Goal: Information Seeking & Learning: Learn about a topic

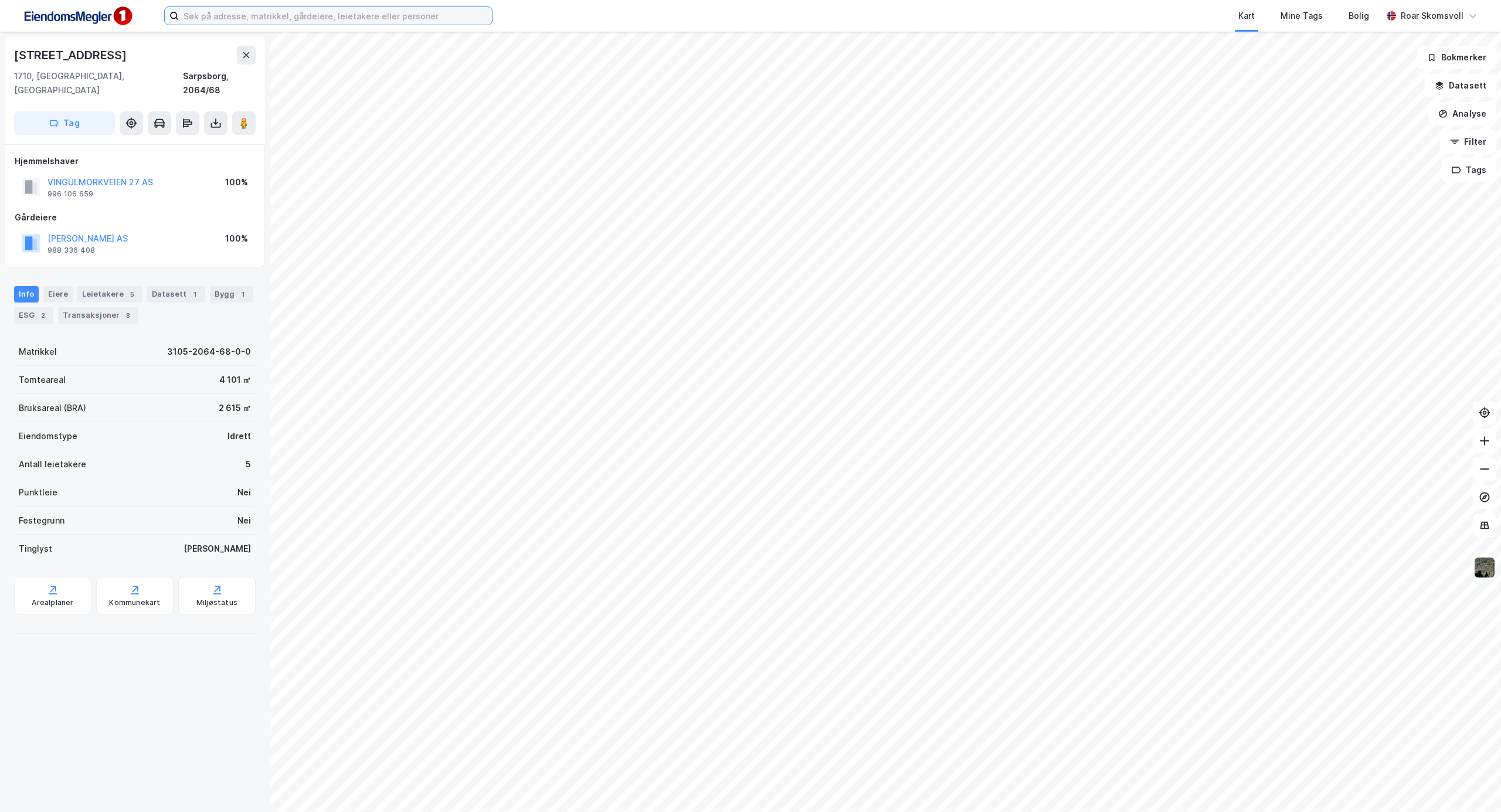
click at [312, 18] on input at bounding box center [335, 16] width 313 height 18
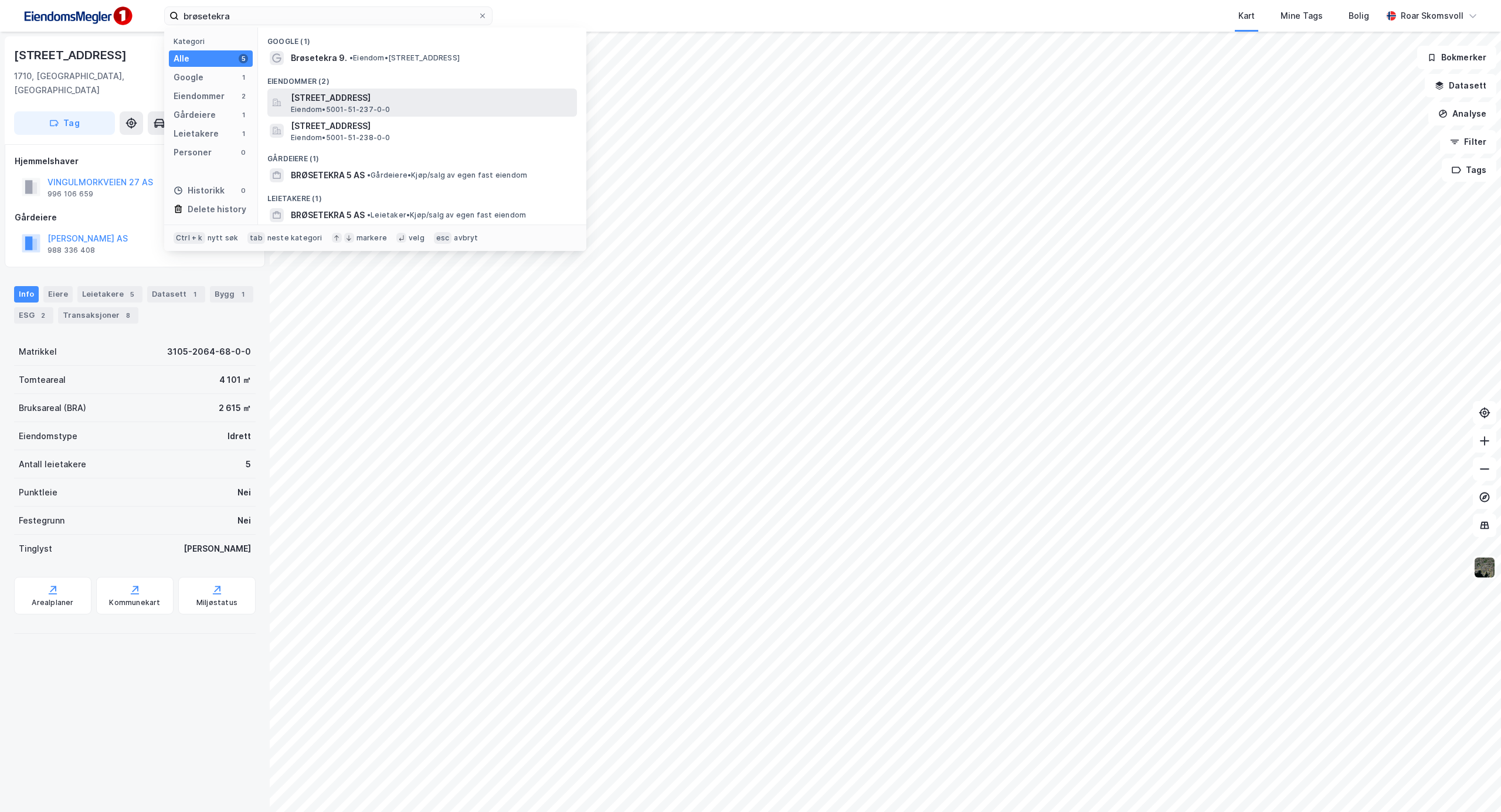
click at [309, 96] on span "[STREET_ADDRESS]" at bounding box center [431, 98] width 281 height 14
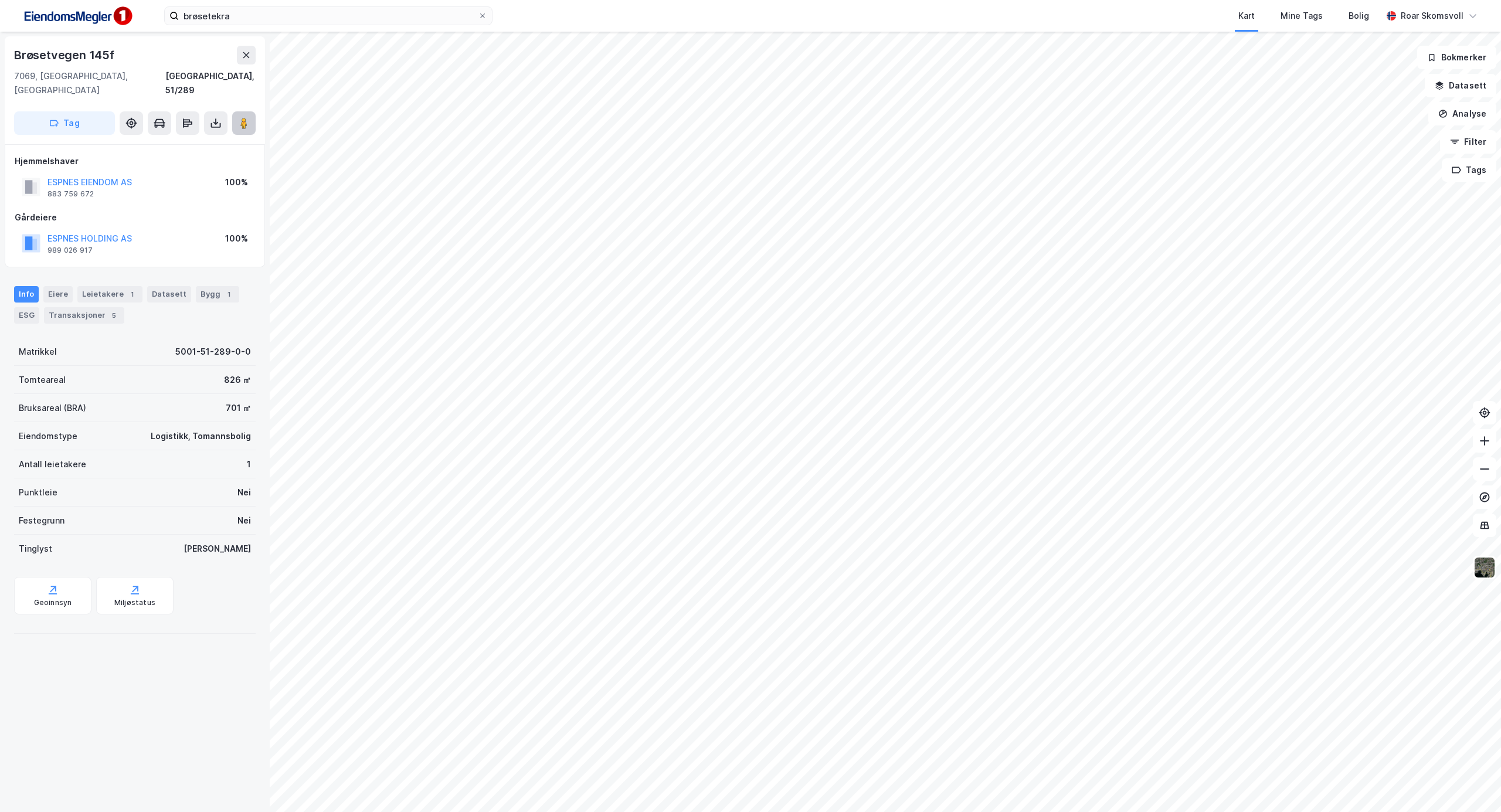
click at [244, 117] on image at bounding box center [244, 123] width 7 height 12
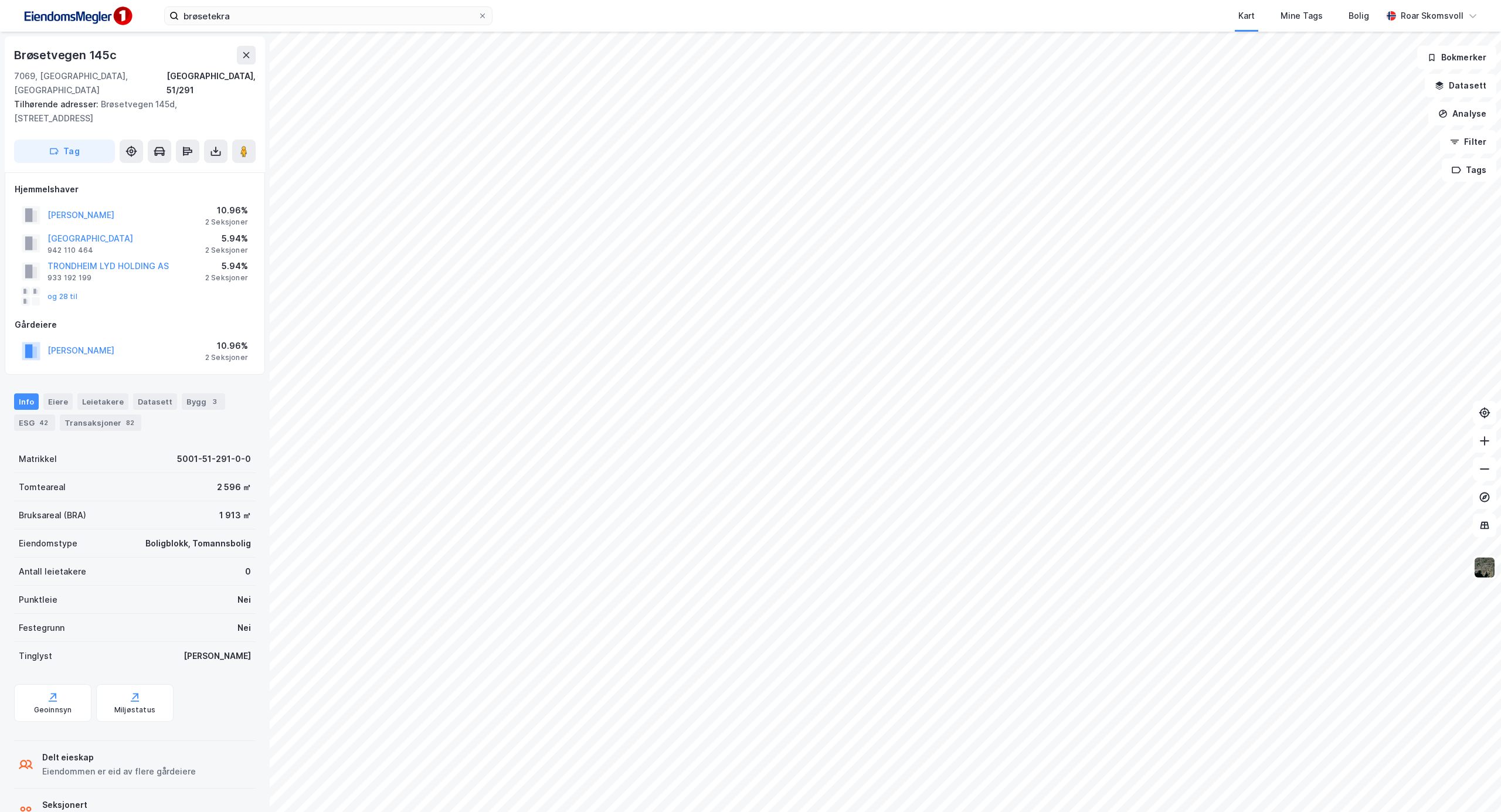
click at [1500, 362] on html "brøsetekra Kart Mine Tags Bolig [PERSON_NAME] Brøsetvegen 145c 7069, [GEOGRAPHI…" at bounding box center [750, 406] width 1501 height 812
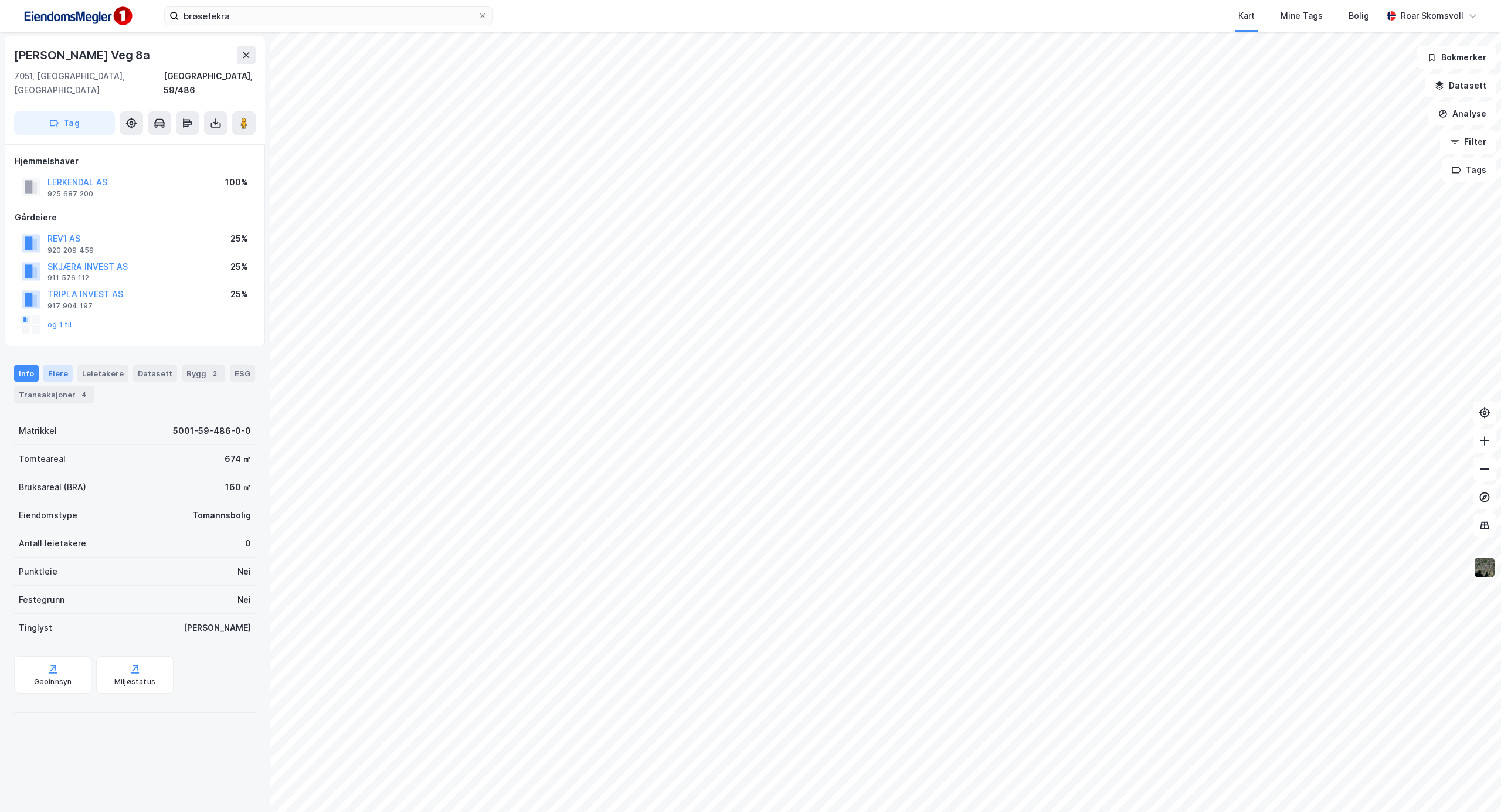
click at [50, 365] on div "Eiere" at bounding box center [58, 373] width 29 height 16
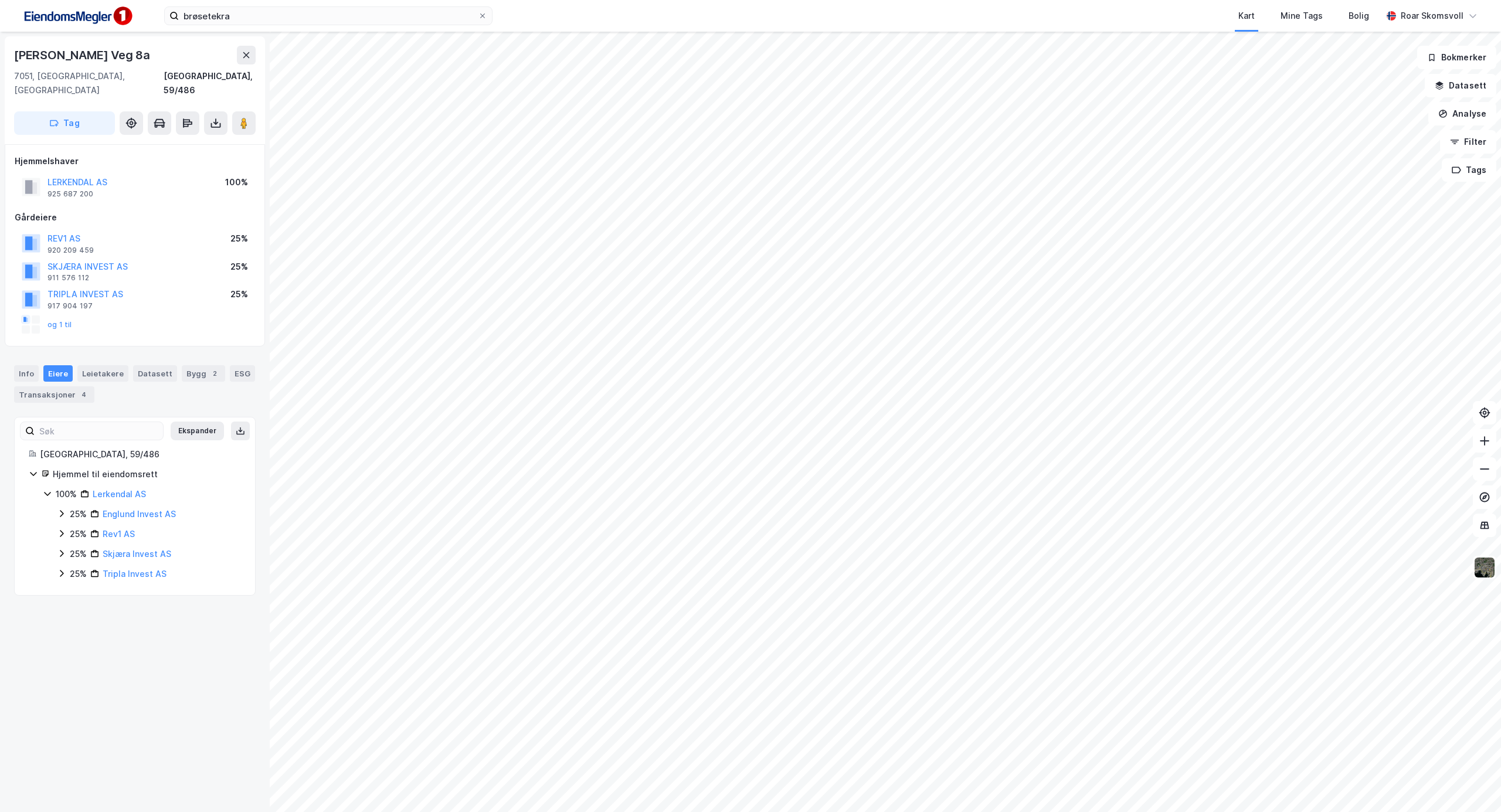
click at [61, 509] on icon at bounding box center [61, 513] width 9 height 9
click at [63, 512] on icon at bounding box center [61, 514] width 7 height 4
click at [60, 529] on icon at bounding box center [61, 534] width 9 height 9
click at [63, 532] on icon at bounding box center [61, 534] width 7 height 4
click at [59, 549] on icon at bounding box center [61, 553] width 9 height 9
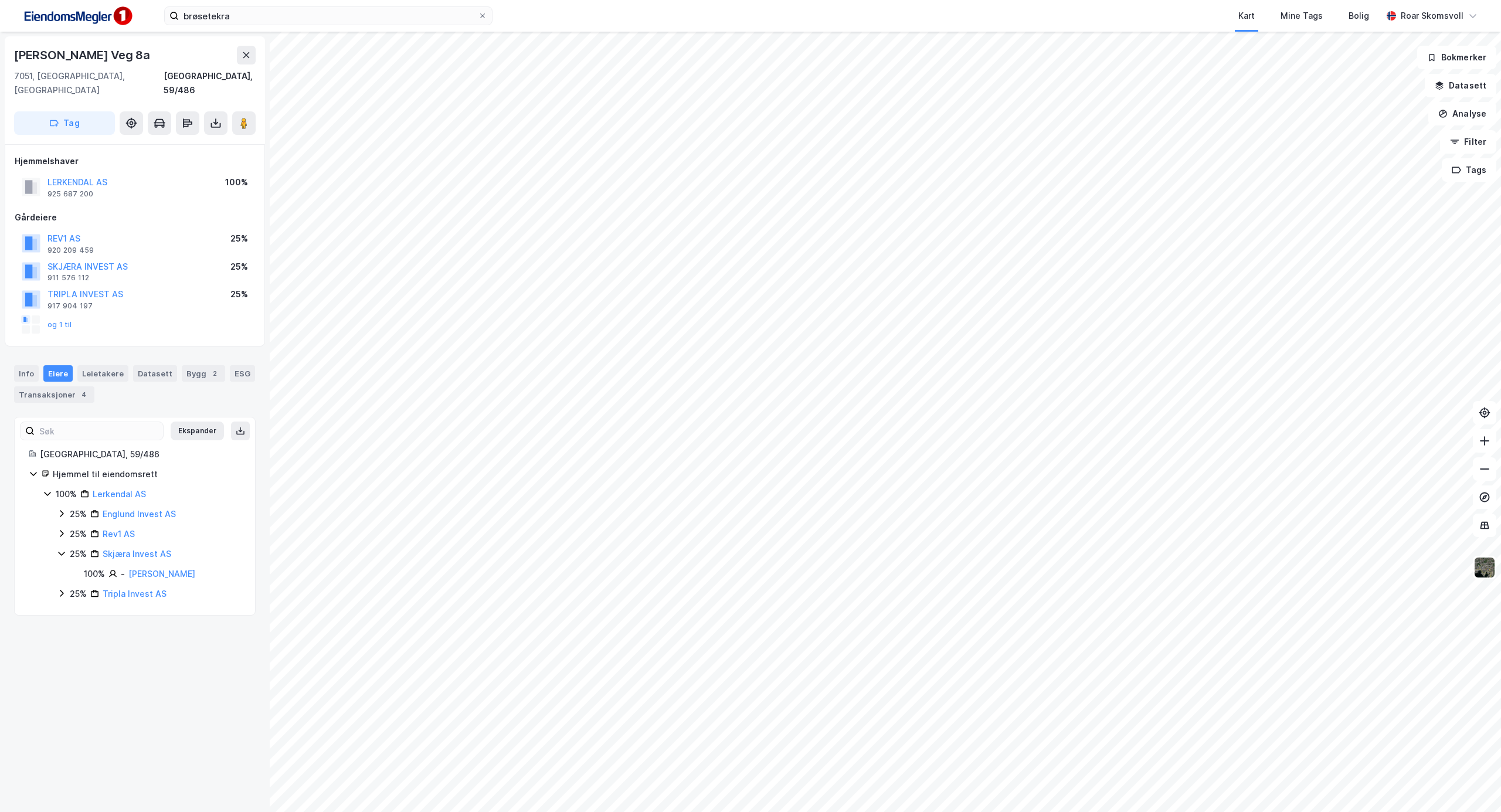
click at [60, 549] on icon at bounding box center [61, 553] width 9 height 9
click at [57, 569] on icon at bounding box center [61, 573] width 9 height 9
click at [59, 569] on icon at bounding box center [61, 573] width 9 height 9
click at [69, 386] on div "Transaksjoner 4" at bounding box center [54, 394] width 80 height 16
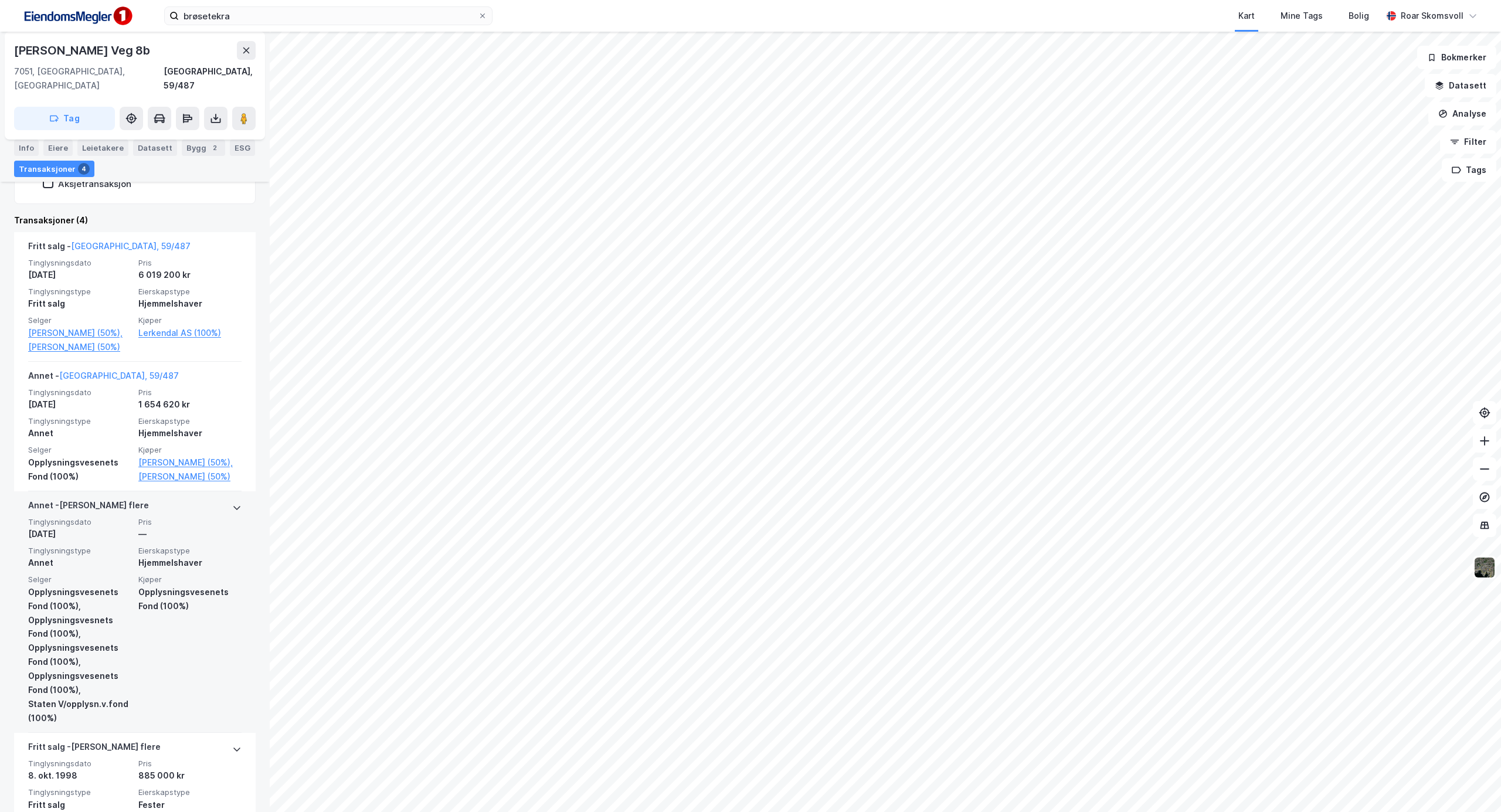
scroll to position [441, 0]
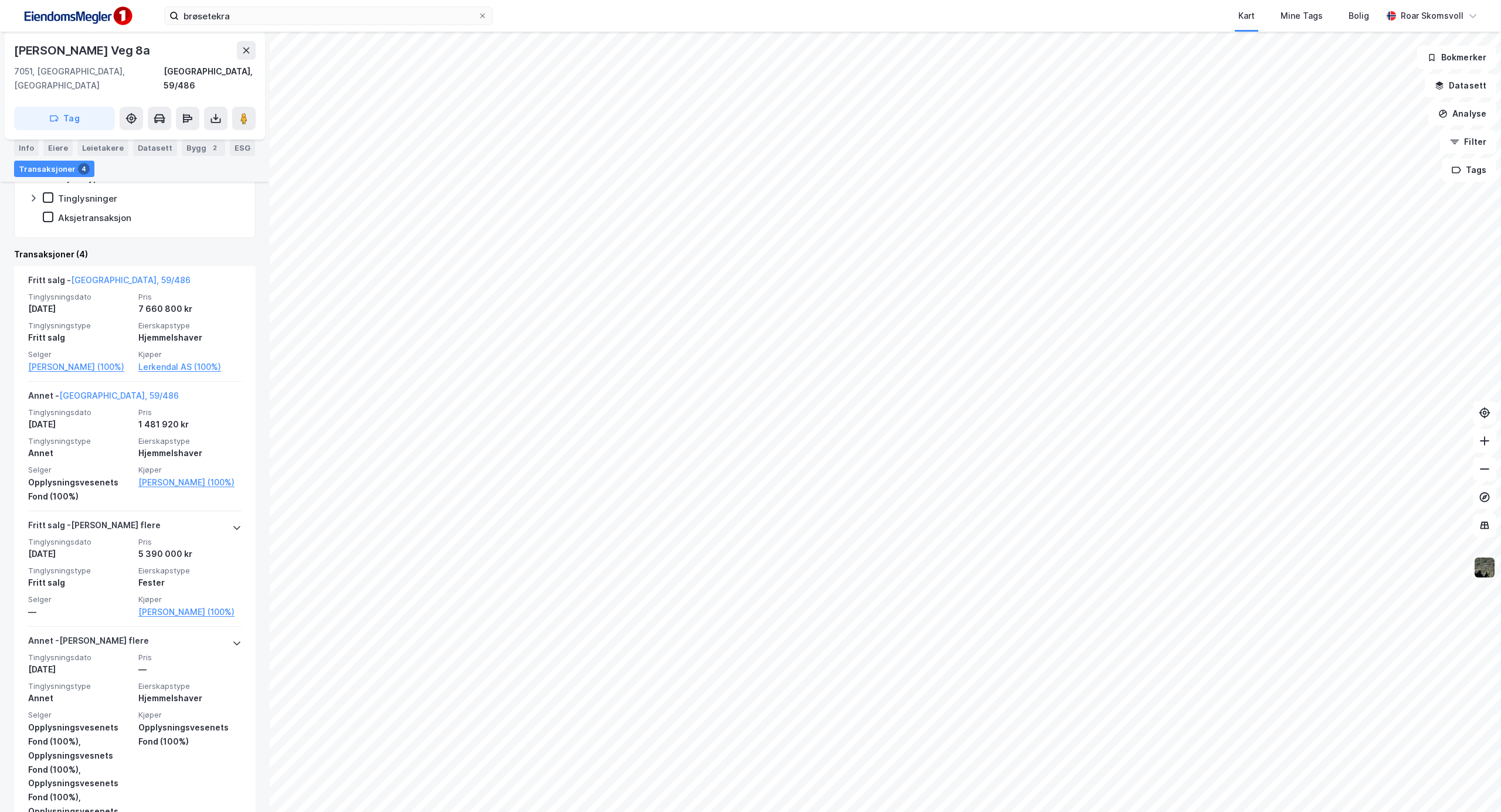
scroll to position [440, 0]
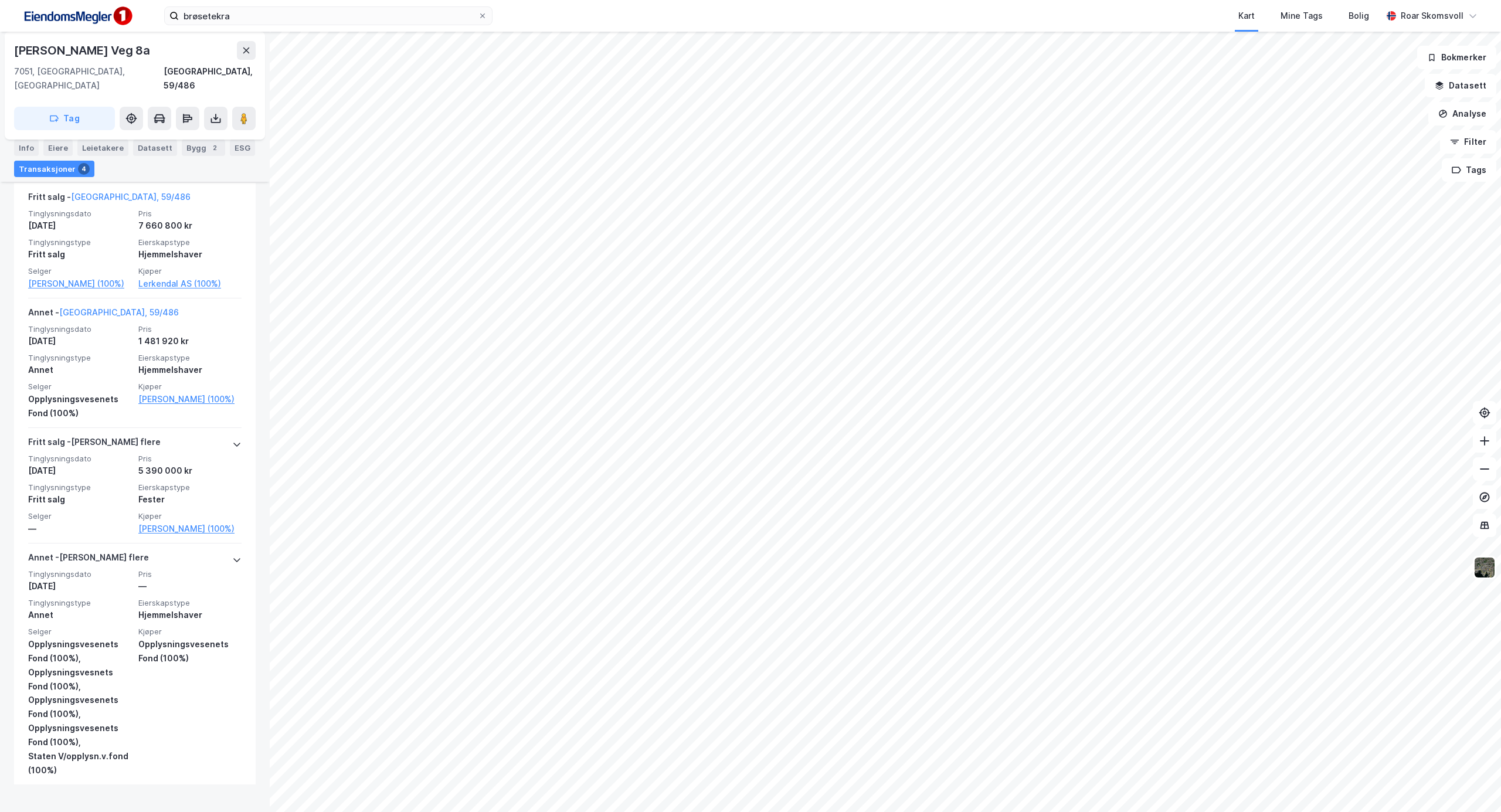
click at [698, 811] on html "brøsetekra Kart Mine Tags Bolig [PERSON_NAME] Lars [STREET_ADDRESS], 59/486 Tag…" at bounding box center [750, 406] width 1501 height 812
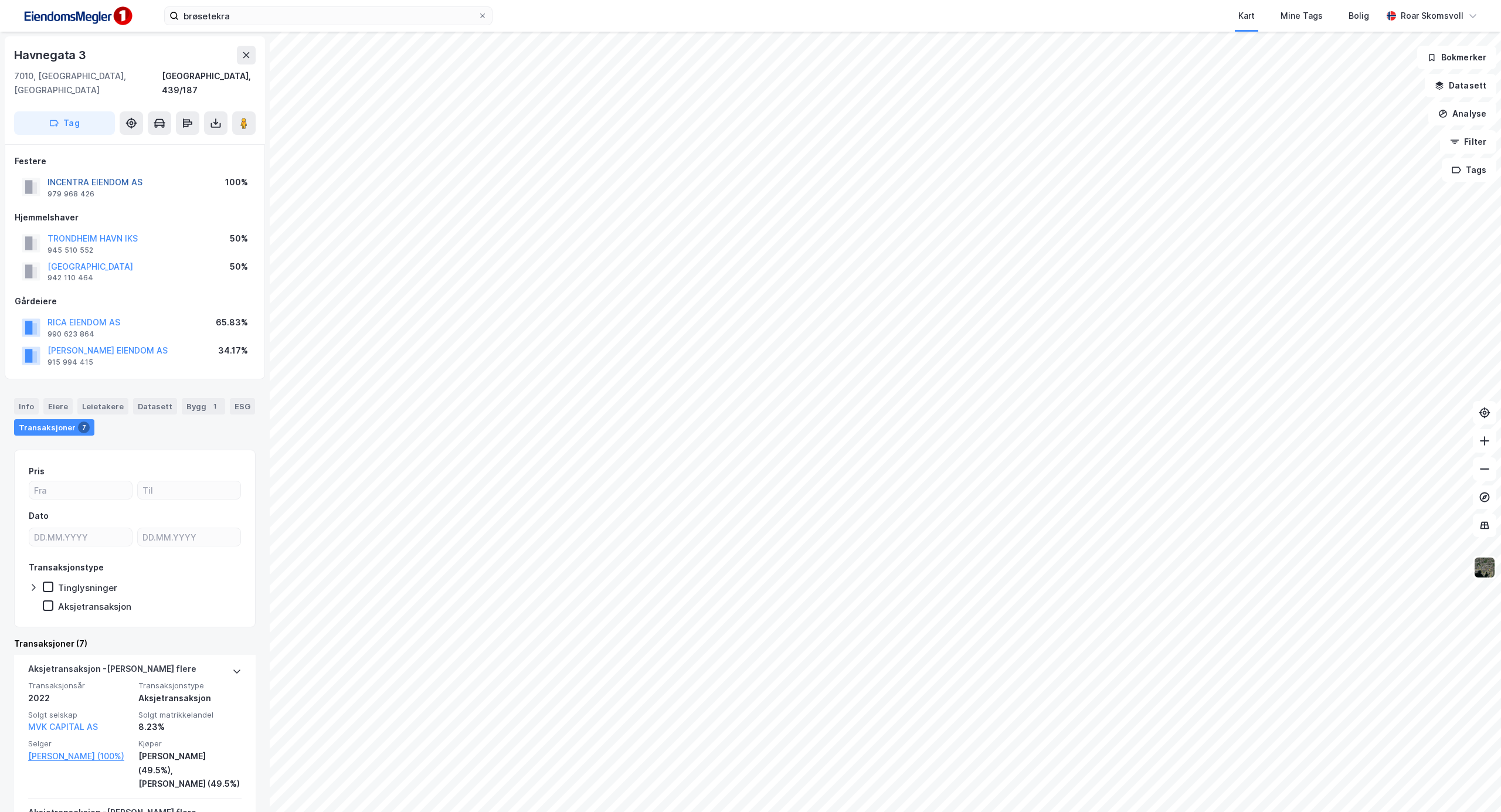
click at [0, 0] on button "INCENTRA EIENDOM AS" at bounding box center [0, 0] width 0 height 0
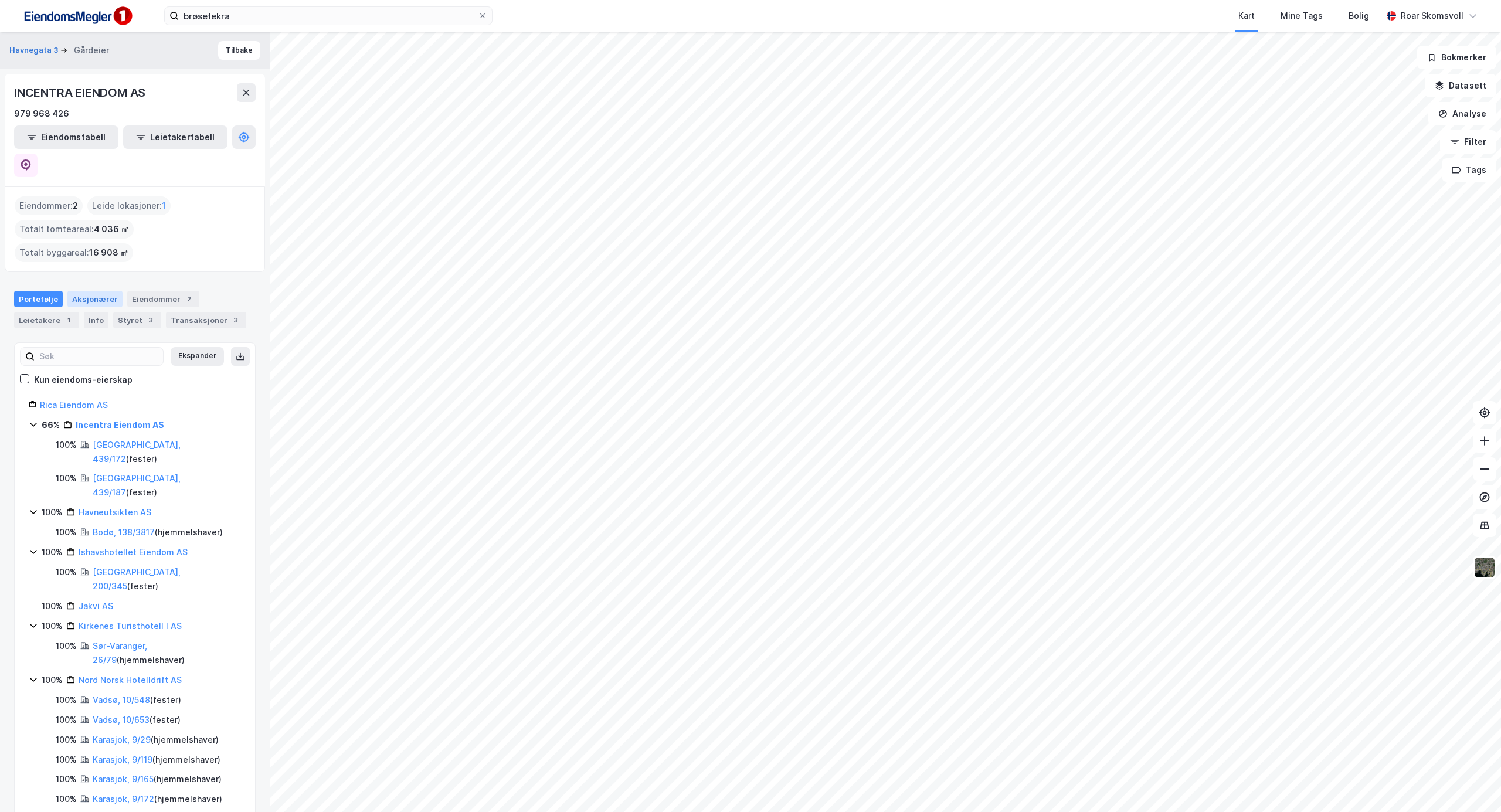
click at [80, 291] on div "Aksjonærer" at bounding box center [95, 299] width 55 height 16
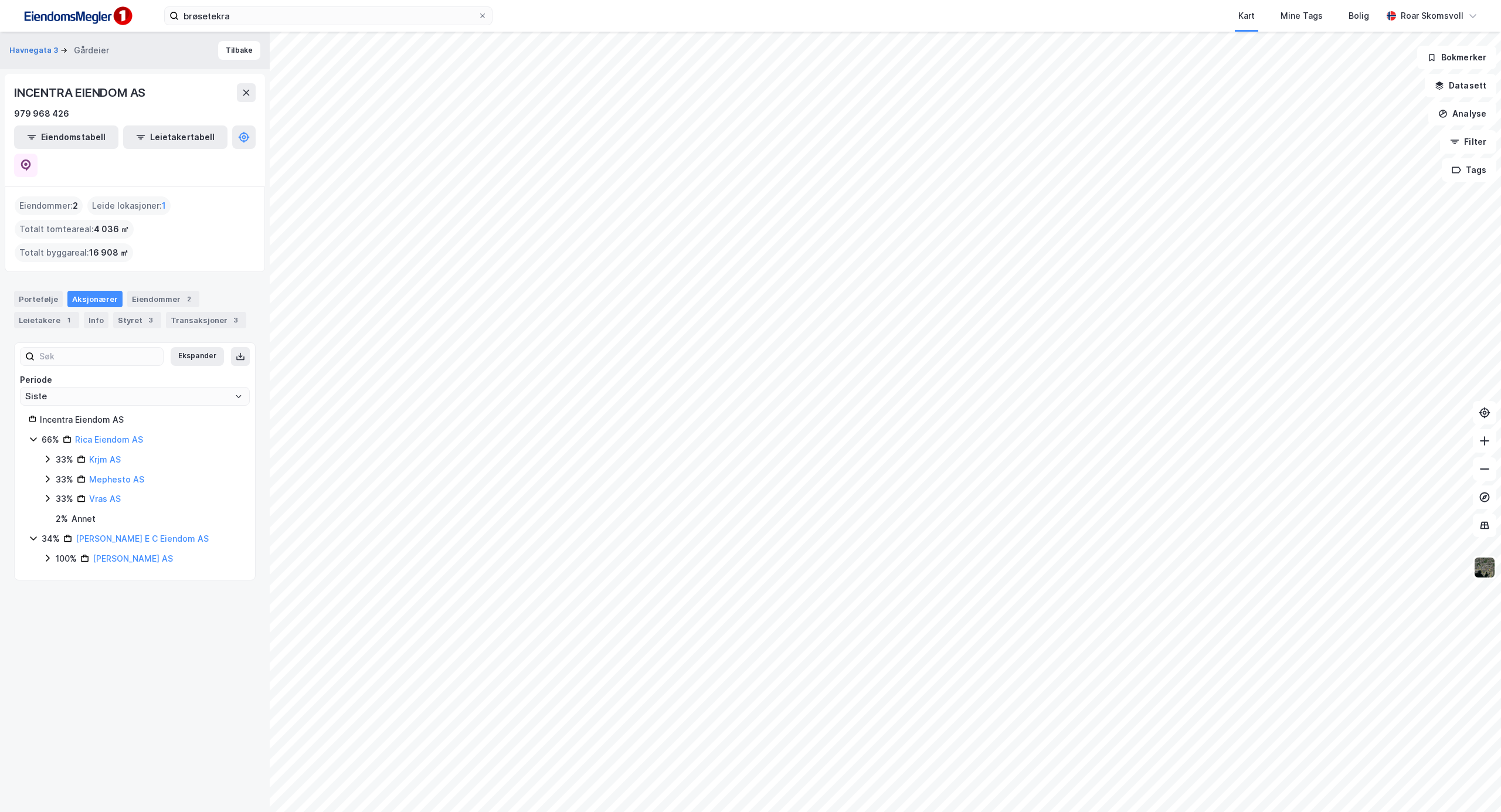
click at [47, 455] on icon at bounding box center [48, 459] width 9 height 9
click at [48, 455] on icon at bounding box center [48, 459] width 9 height 9
click at [47, 475] on icon at bounding box center [47, 479] width 3 height 7
click at [48, 474] on icon at bounding box center [48, 479] width 9 height 9
click at [46, 494] on icon at bounding box center [48, 498] width 9 height 9
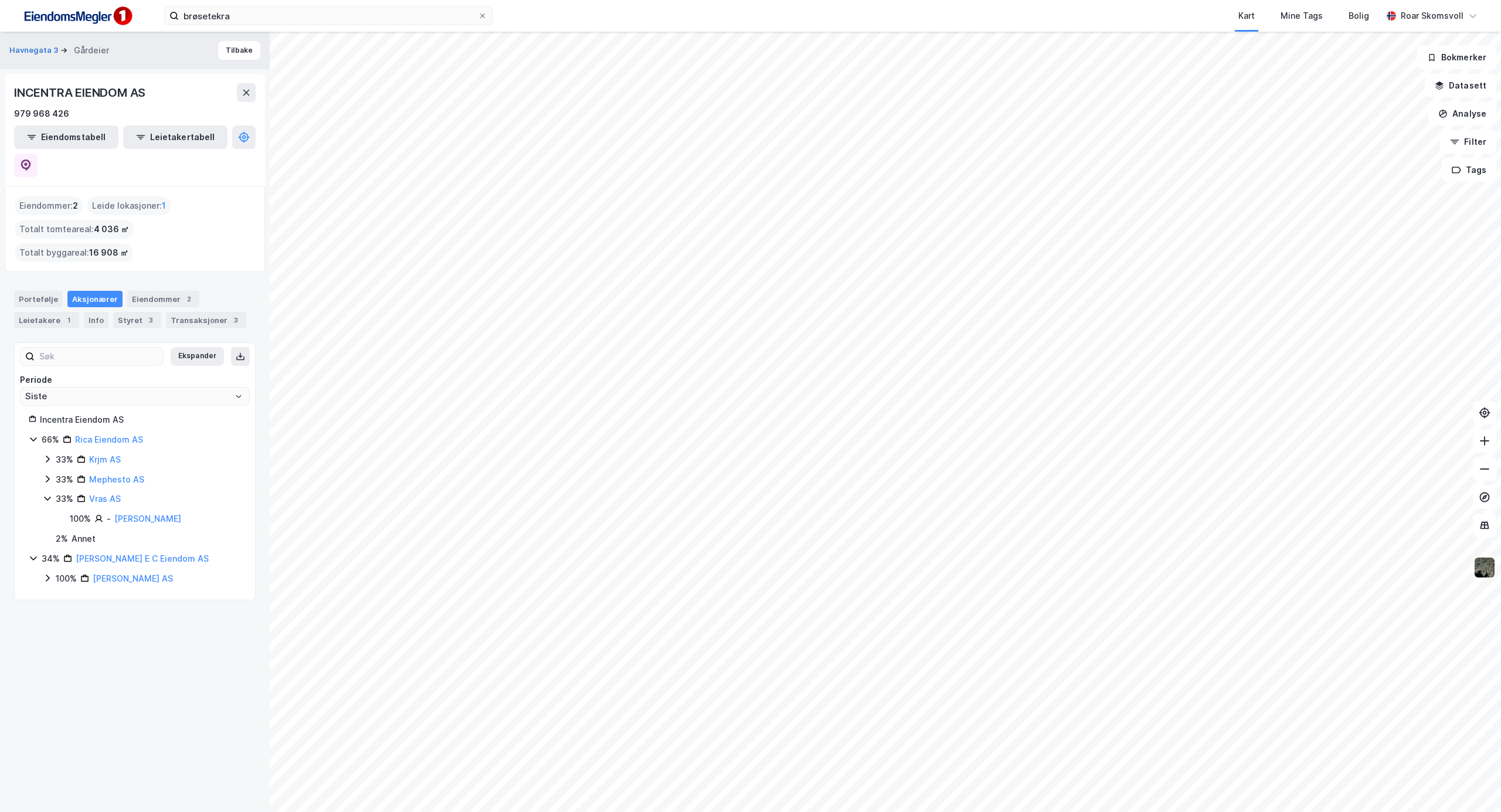
click at [47, 494] on icon at bounding box center [48, 498] width 9 height 9
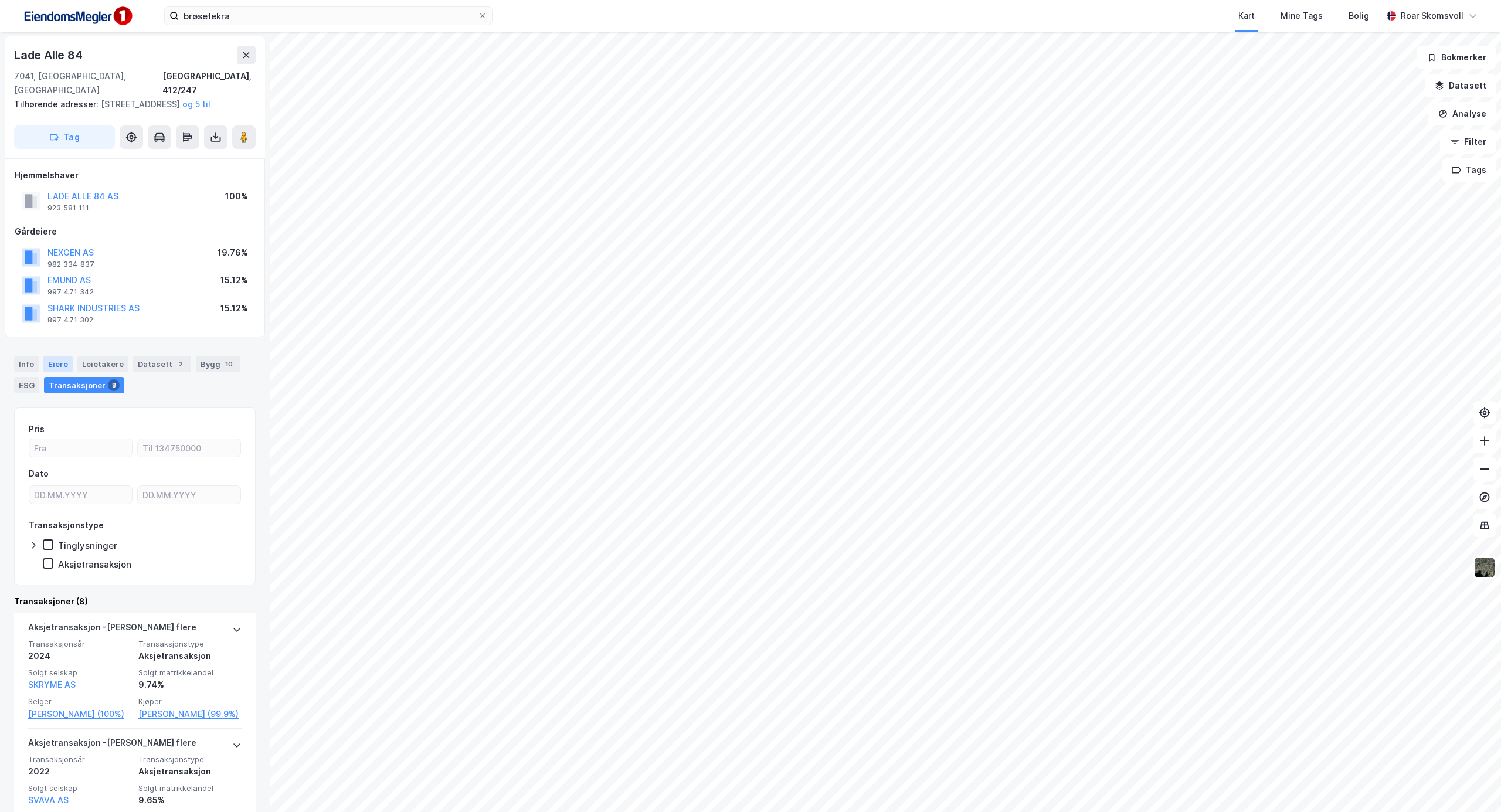
click at [56, 362] on div "Eiere" at bounding box center [58, 364] width 29 height 16
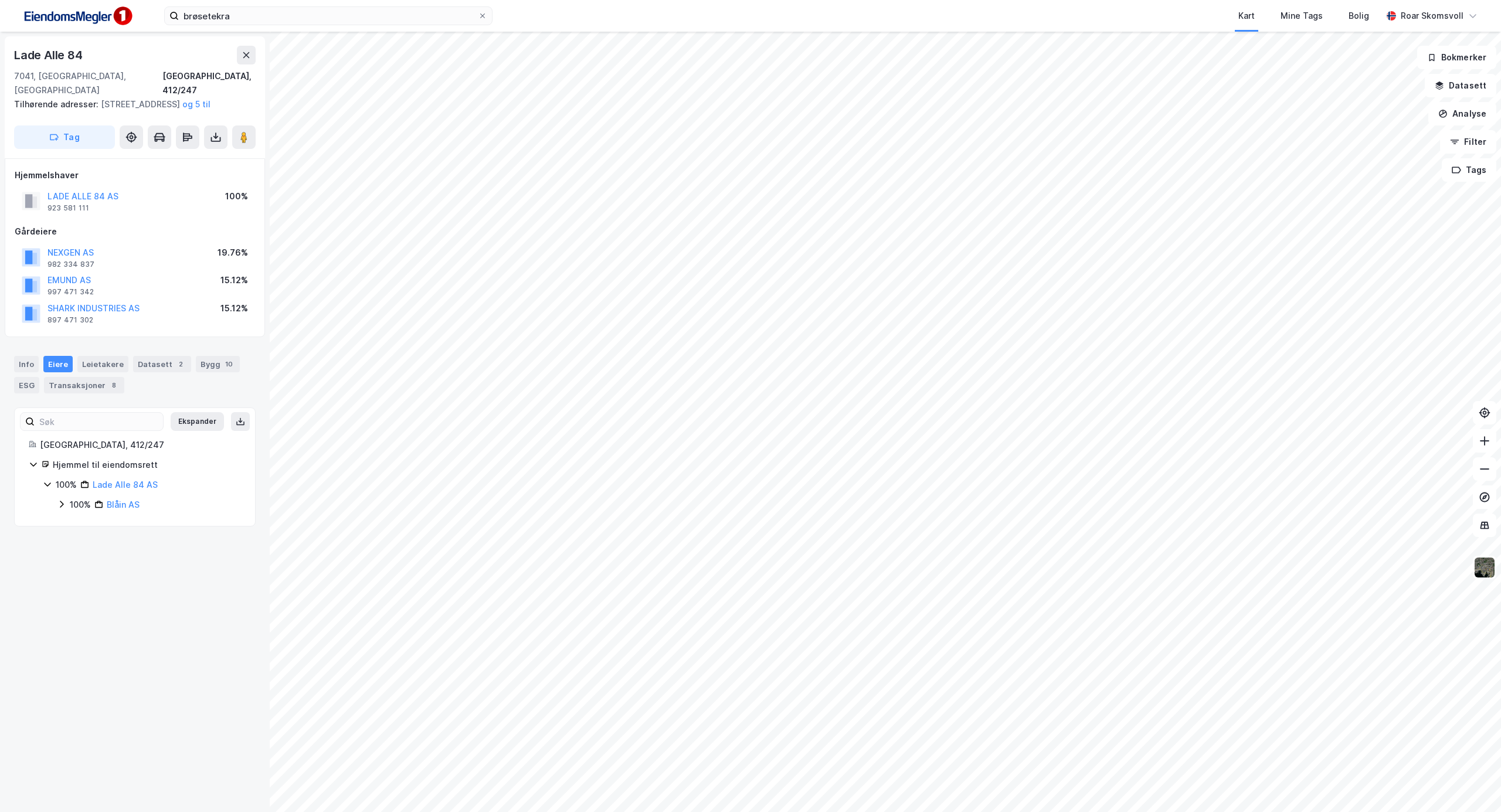
click at [59, 505] on icon at bounding box center [61, 504] width 9 height 9
click at [78, 525] on icon at bounding box center [75, 524] width 3 height 7
click at [93, 547] on div "100% Gambei AS" at bounding box center [162, 545] width 156 height 14
click at [106, 564] on icon at bounding box center [104, 564] width 9 height 9
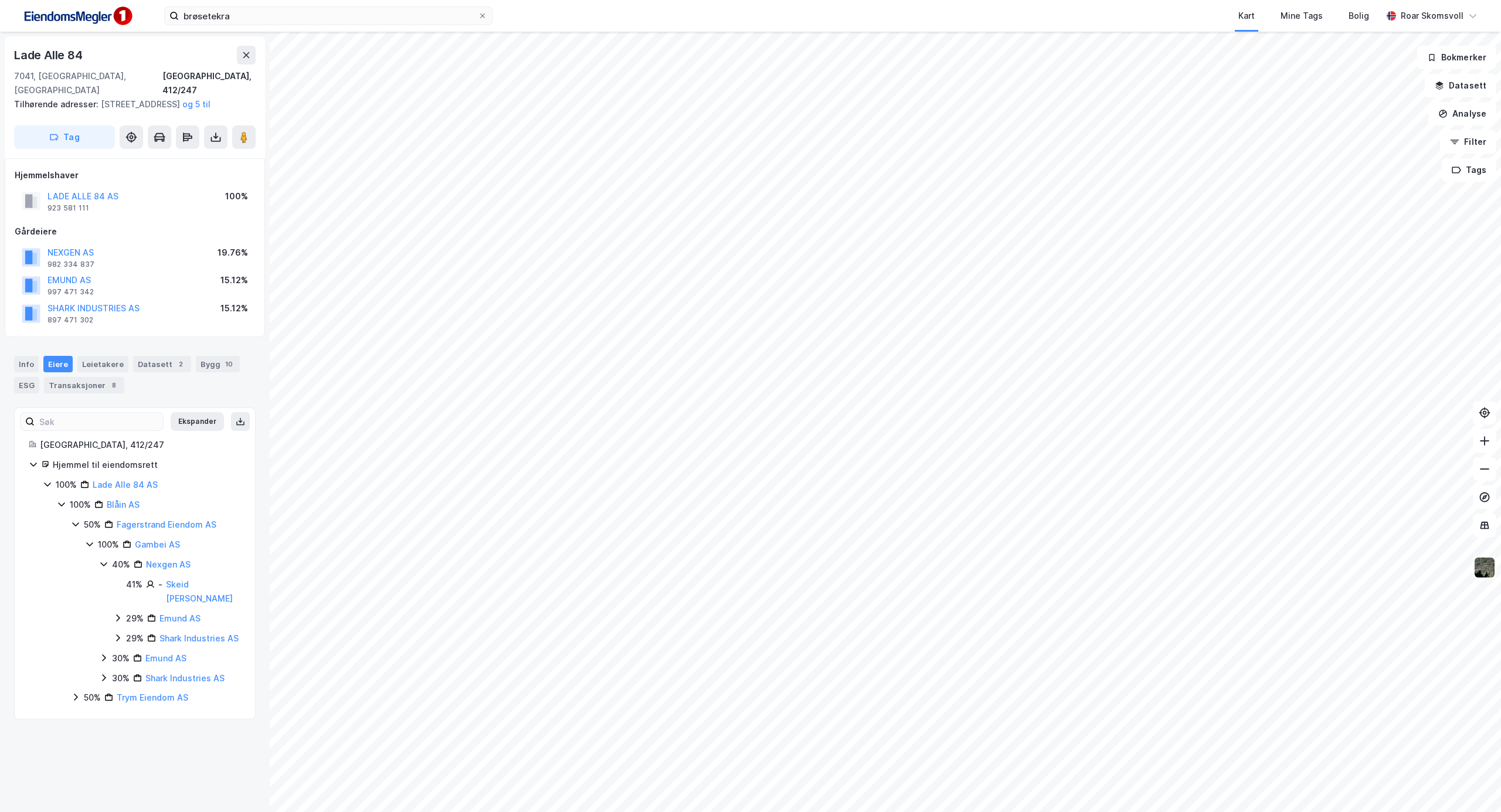
click at [117, 613] on icon at bounding box center [117, 618] width 9 height 9
click at [115, 667] on icon at bounding box center [117, 672] width 9 height 9
click at [48, 489] on icon at bounding box center [48, 484] width 9 height 9
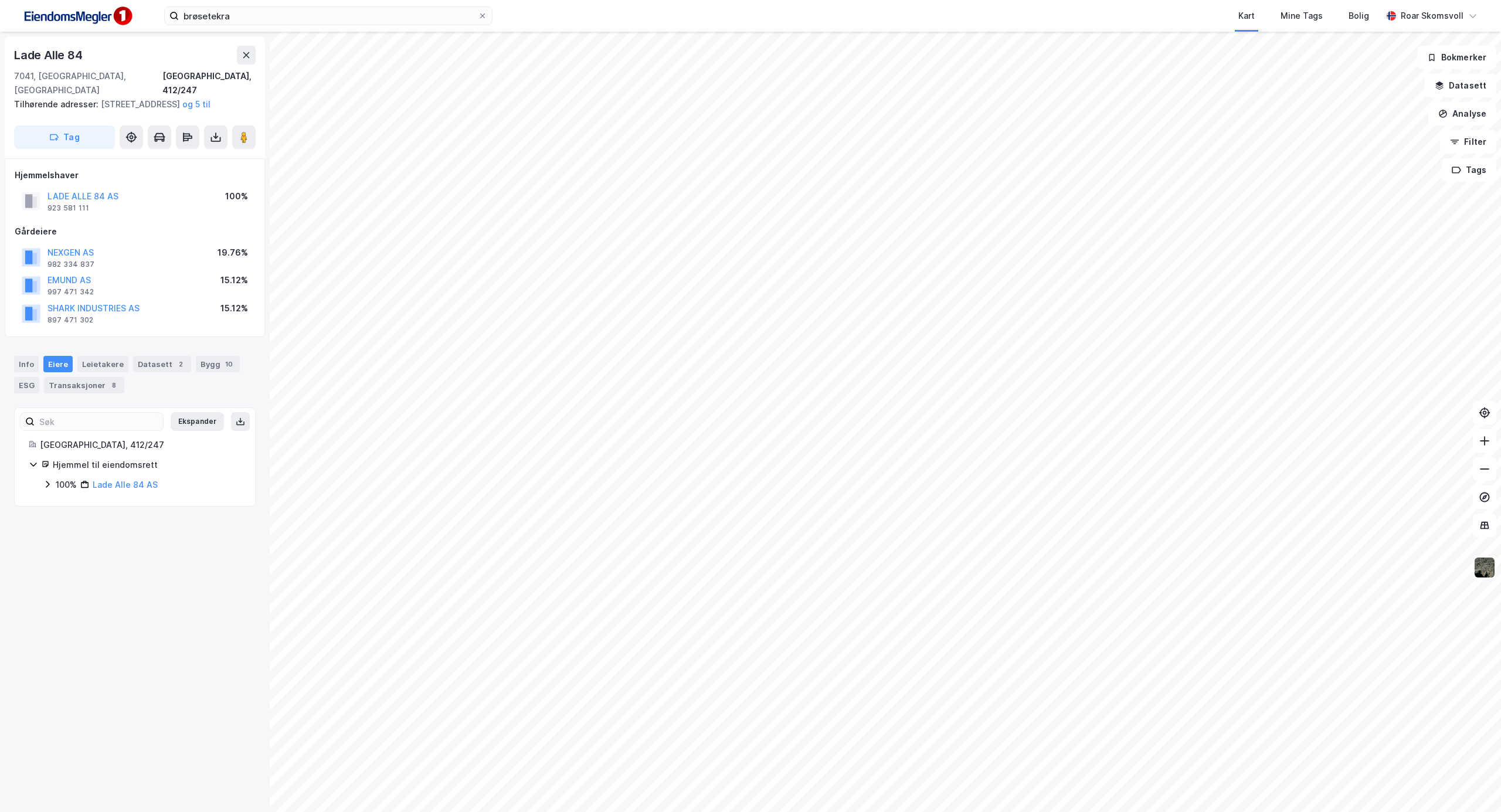
click at [42, 482] on div "Hjemmel til eiendomsrett 100% Lade Alle 84 AS" at bounding box center [134, 475] width 212 height 34
click at [44, 486] on icon at bounding box center [48, 484] width 9 height 9
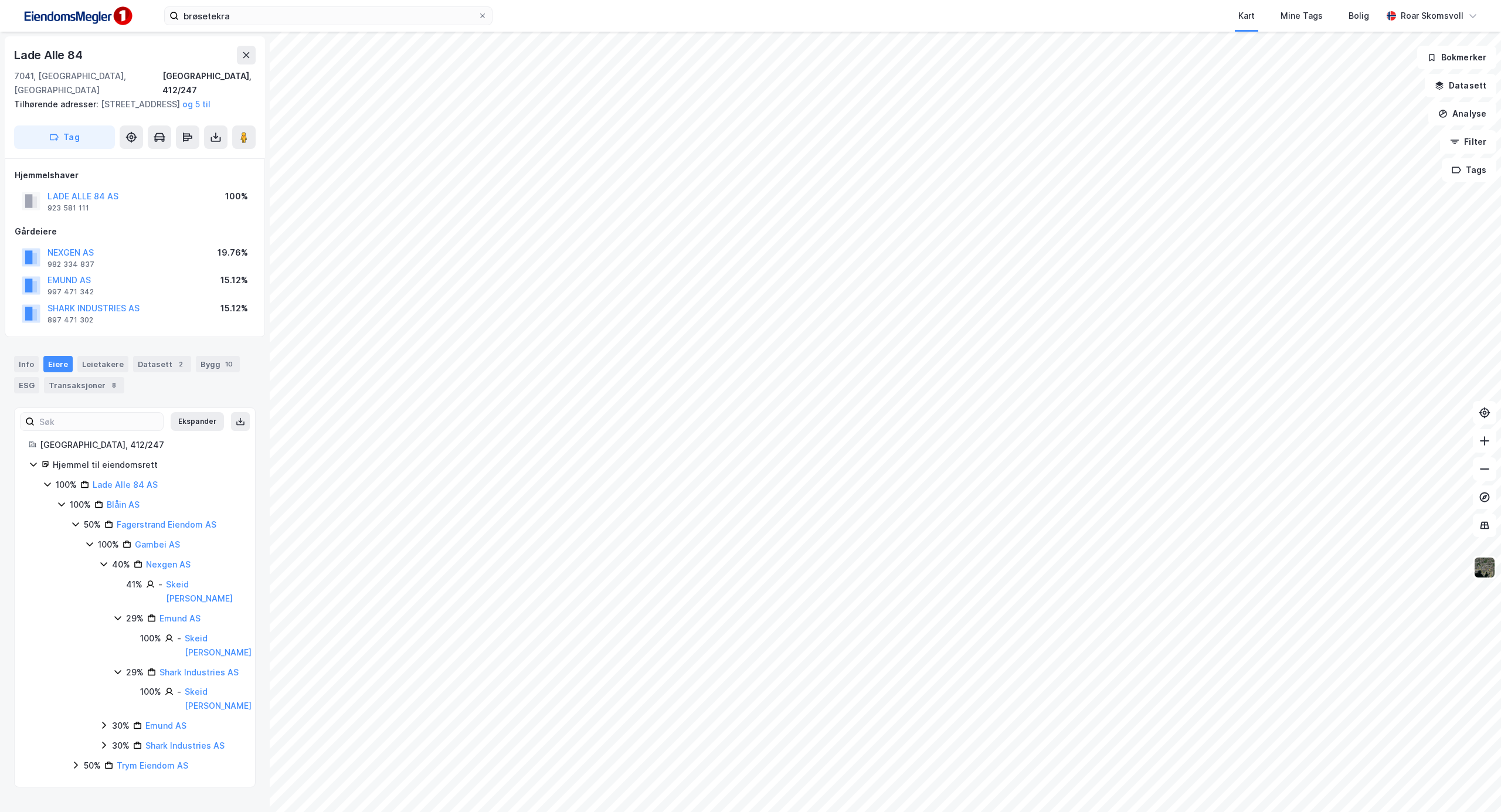
click at [78, 529] on icon at bounding box center [76, 524] width 9 height 9
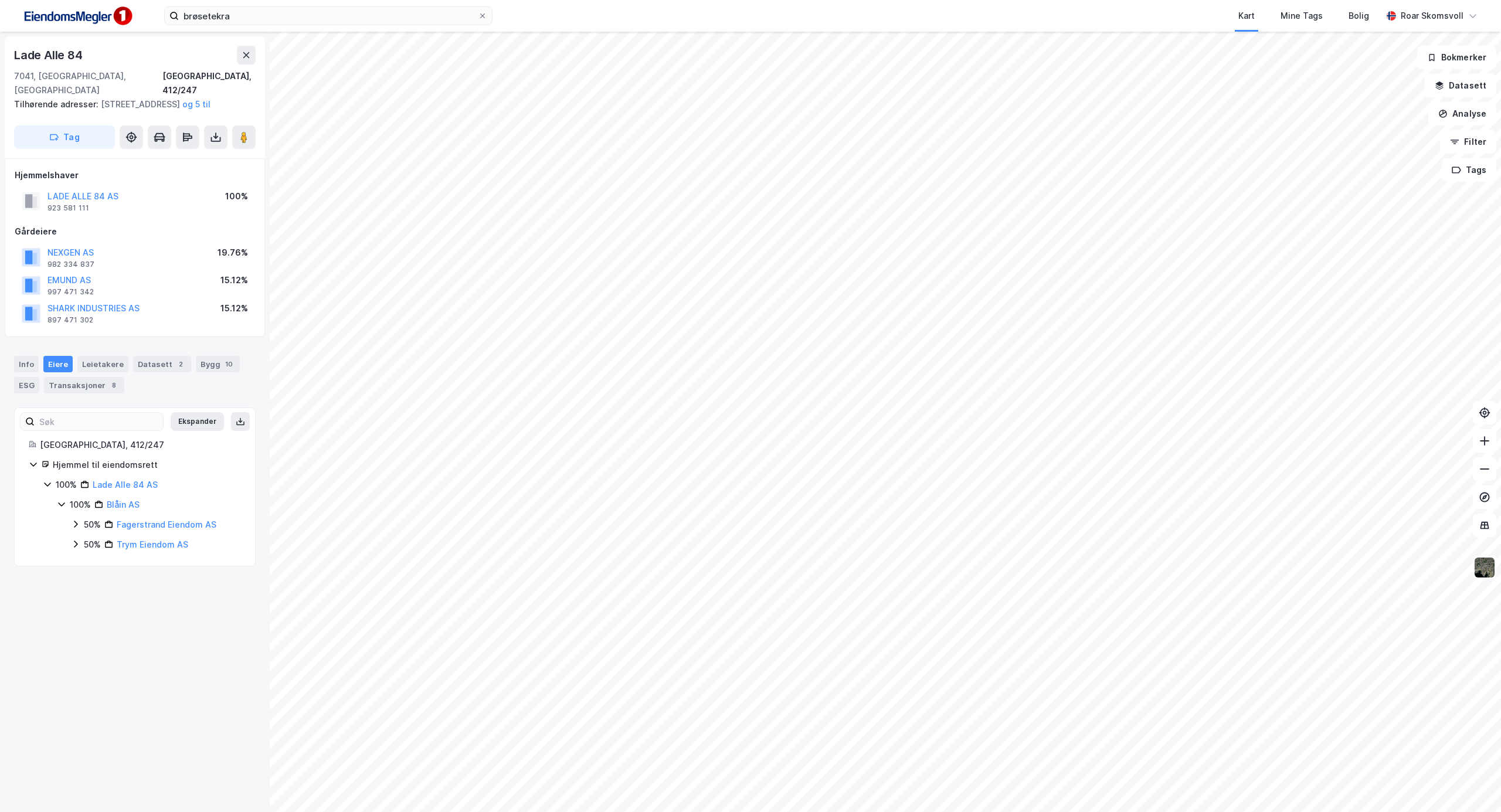
click at [74, 544] on icon at bounding box center [76, 544] width 9 height 9
click at [85, 564] on icon at bounding box center [89, 564] width 9 height 9
click at [103, 584] on icon at bounding box center [104, 584] width 9 height 9
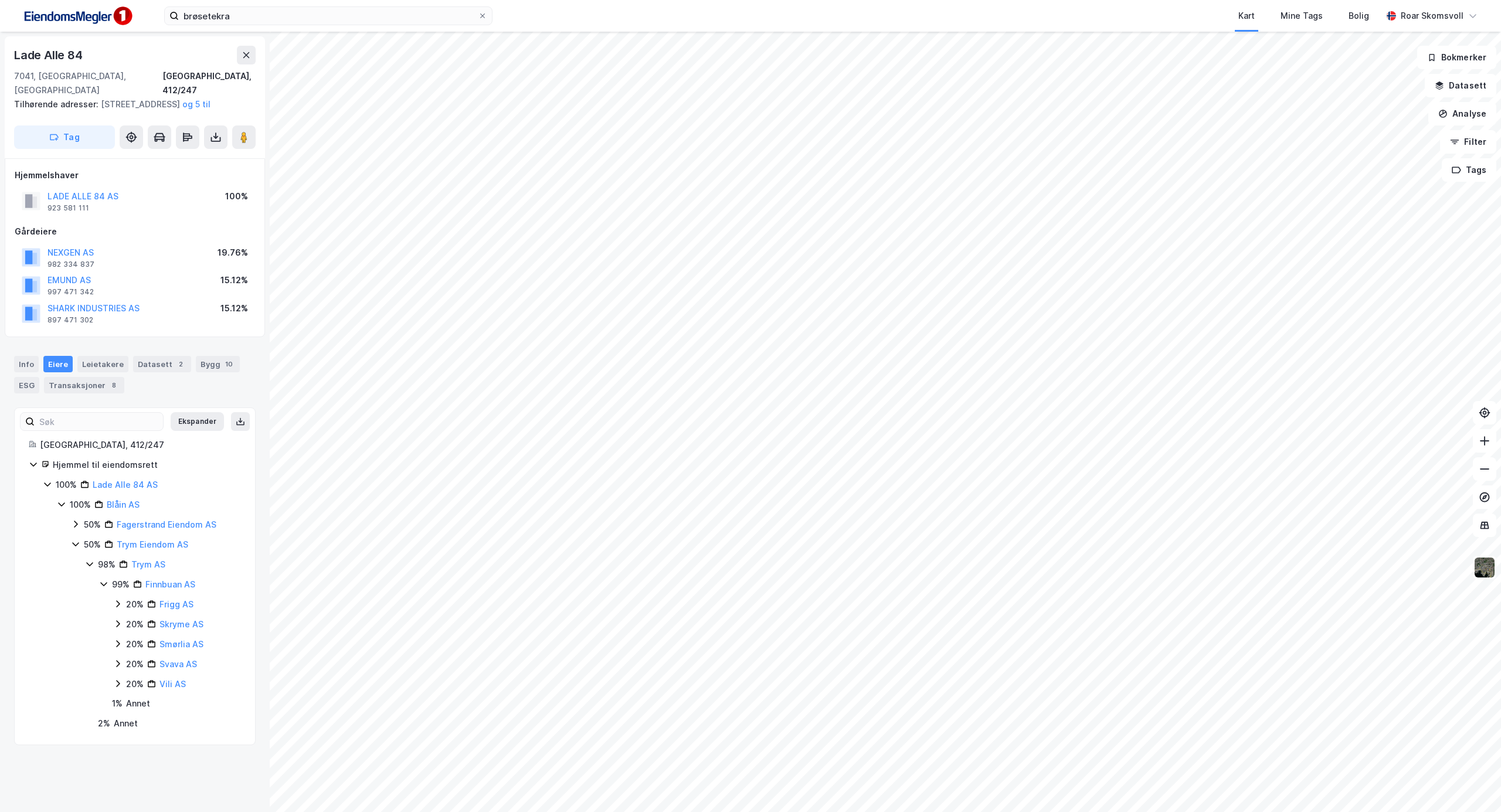
click at [117, 606] on icon at bounding box center [117, 604] width 9 height 9
click at [115, 605] on icon at bounding box center [117, 604] width 7 height 4
click at [116, 624] on icon at bounding box center [117, 624] width 9 height 9
click at [116, 664] on icon at bounding box center [117, 663] width 9 height 9
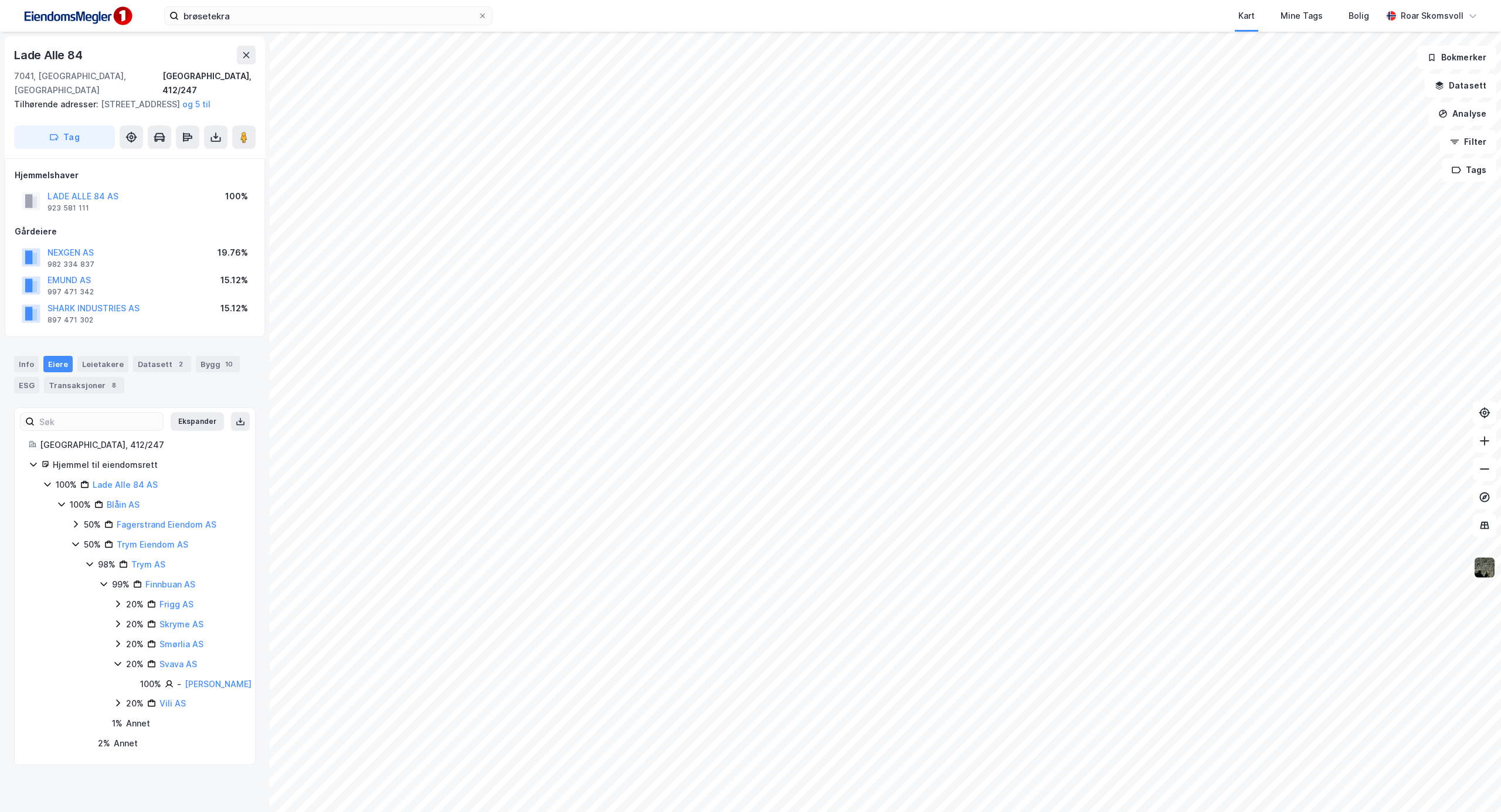
click at [116, 664] on icon at bounding box center [117, 663] width 9 height 9
click at [117, 683] on icon at bounding box center [117, 684] width 9 height 9
click at [117, 682] on icon at bounding box center [117, 684] width 9 height 9
click at [117, 609] on icon at bounding box center [117, 604] width 9 height 9
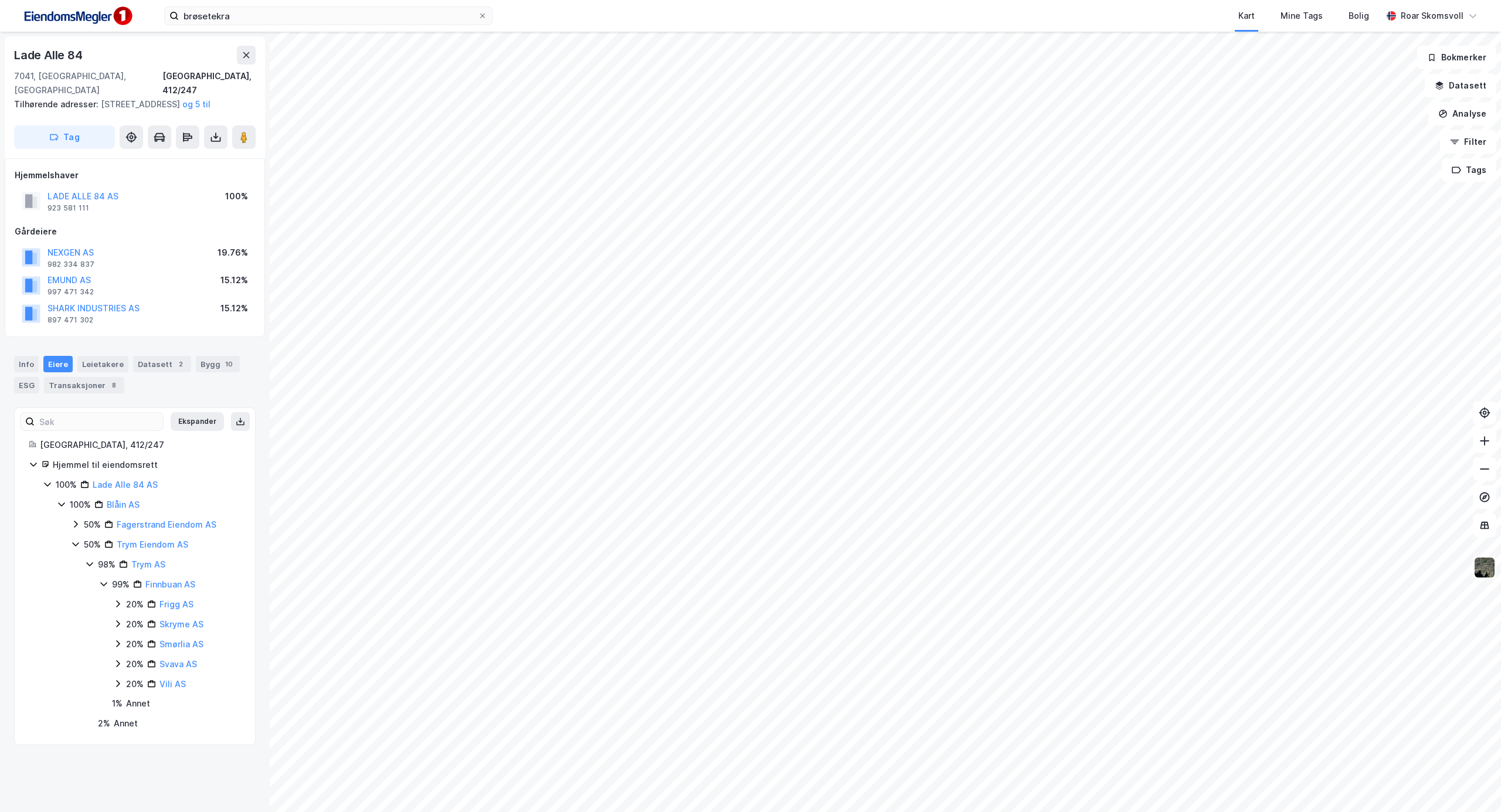
click at [115, 624] on icon at bounding box center [117, 624] width 9 height 9
click at [115, 624] on icon at bounding box center [117, 624] width 7 height 4
click at [118, 648] on icon at bounding box center [117, 644] width 9 height 9
click at [116, 664] on icon at bounding box center [117, 663] width 9 height 9
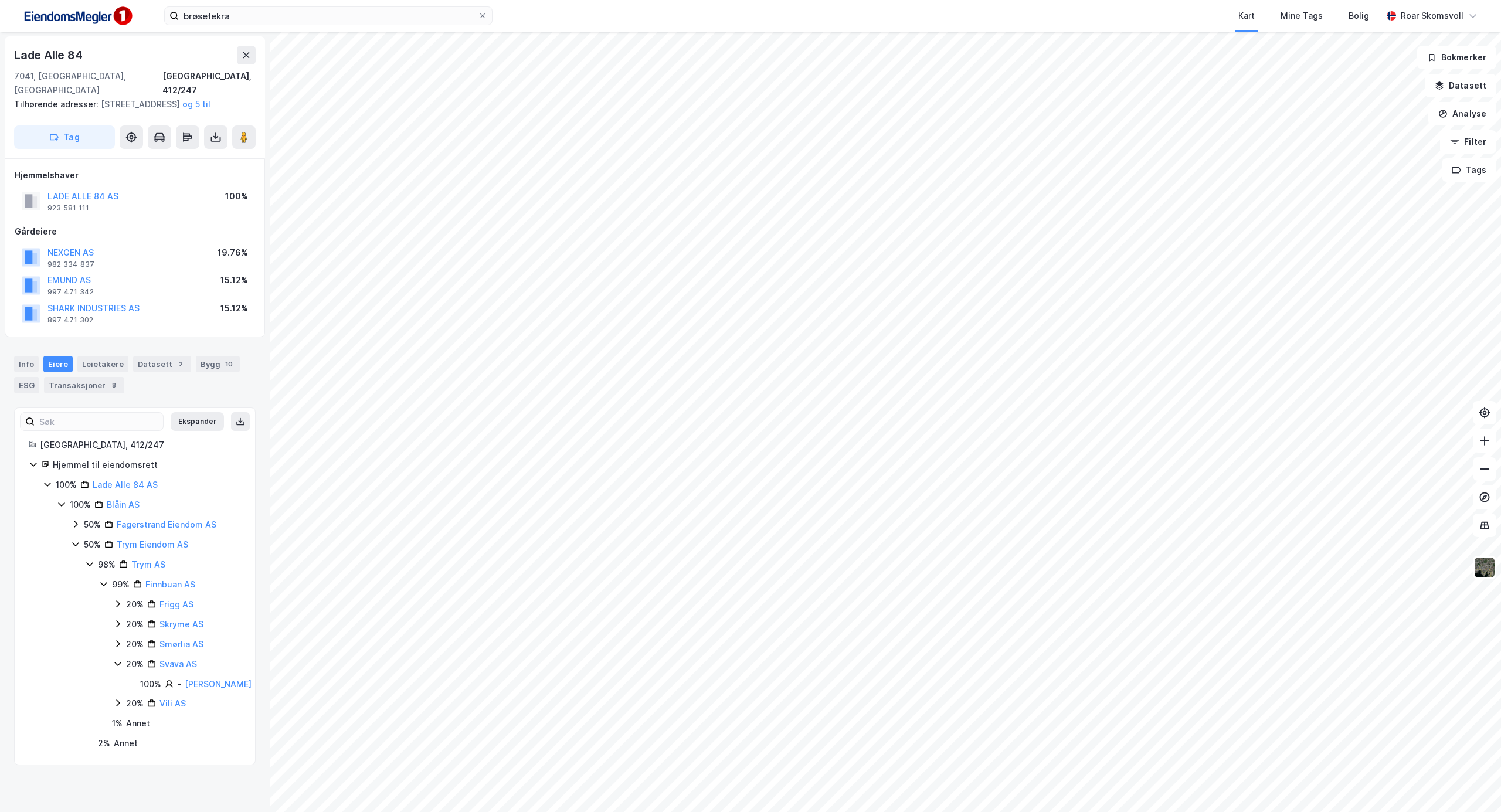
click at [116, 664] on icon at bounding box center [117, 663] width 9 height 9
click at [115, 683] on icon at bounding box center [117, 684] width 9 height 9
click at [107, 588] on icon at bounding box center [104, 584] width 9 height 9
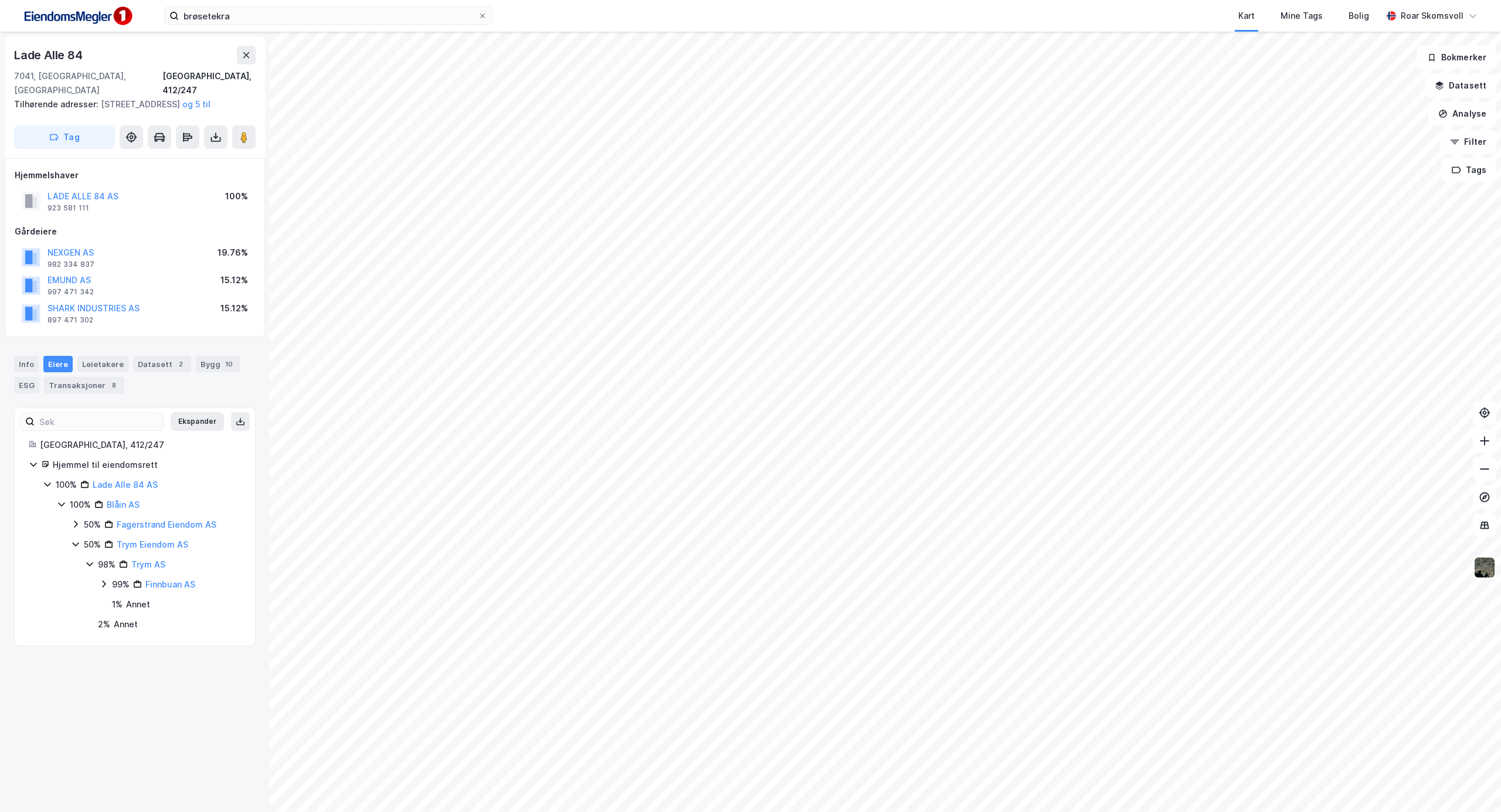
click at [90, 569] on icon at bounding box center [89, 564] width 9 height 9
click at [78, 547] on icon at bounding box center [76, 545] width 7 height 4
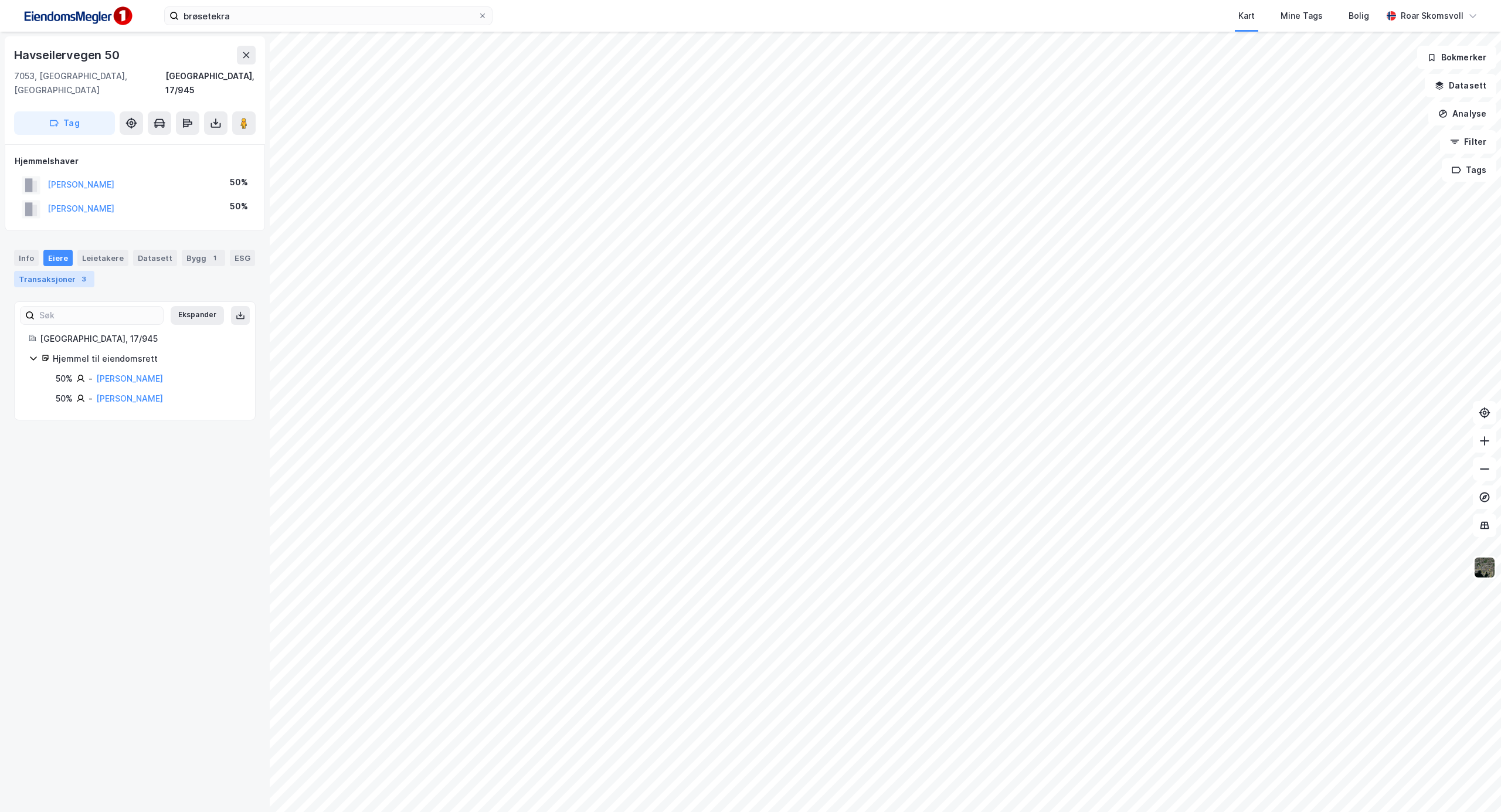
click at [74, 271] on div "Transaksjoner 3" at bounding box center [54, 278] width 80 height 16
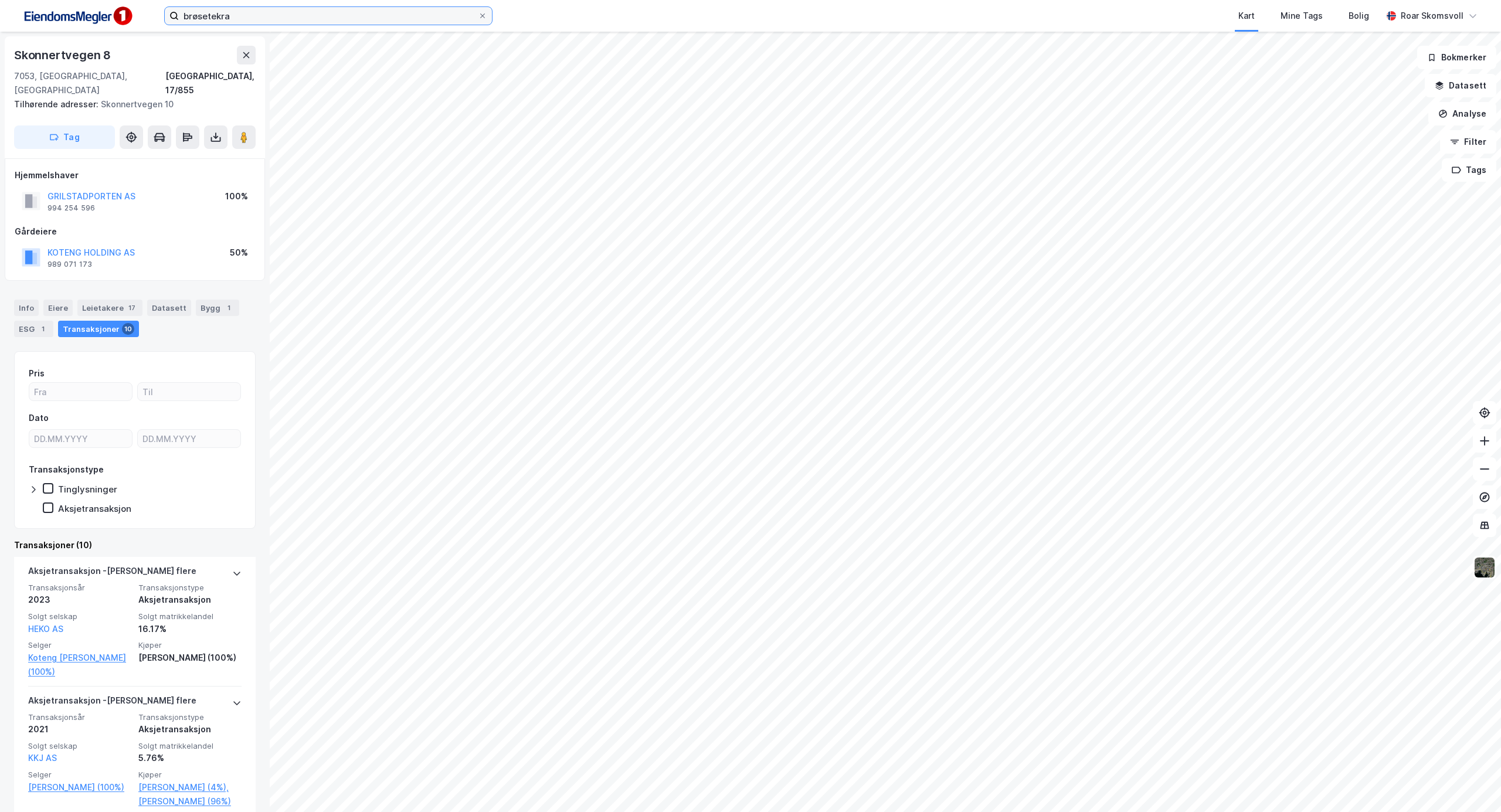
click at [42, 14] on div "brøsetekra Kart Mine Tags Bolig [PERSON_NAME]" at bounding box center [750, 16] width 1501 height 32
type input "verdal"
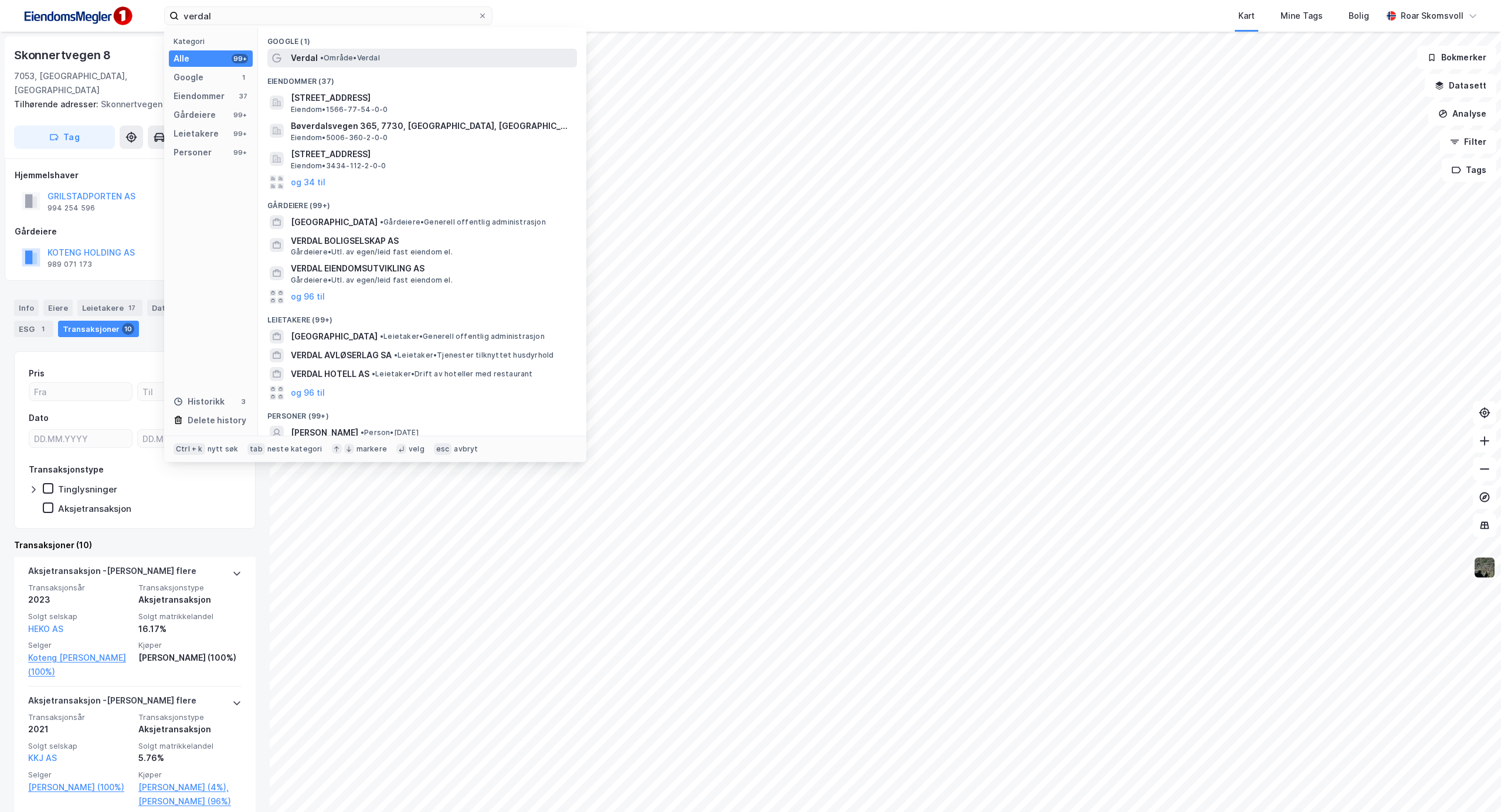
click at [312, 52] on span "Verdal" at bounding box center [304, 58] width 27 height 14
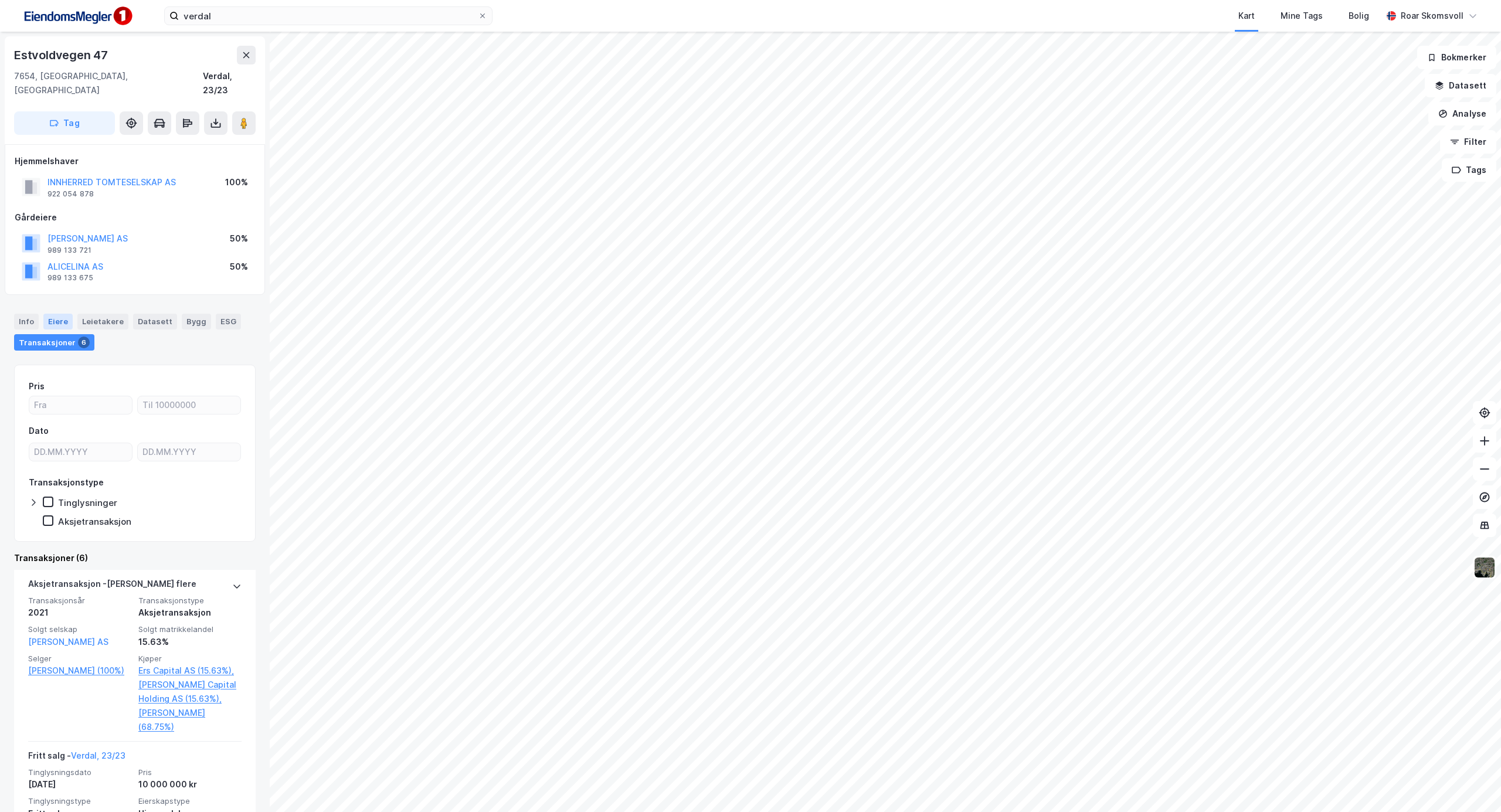
click at [55, 314] on div "Eiere" at bounding box center [58, 321] width 29 height 15
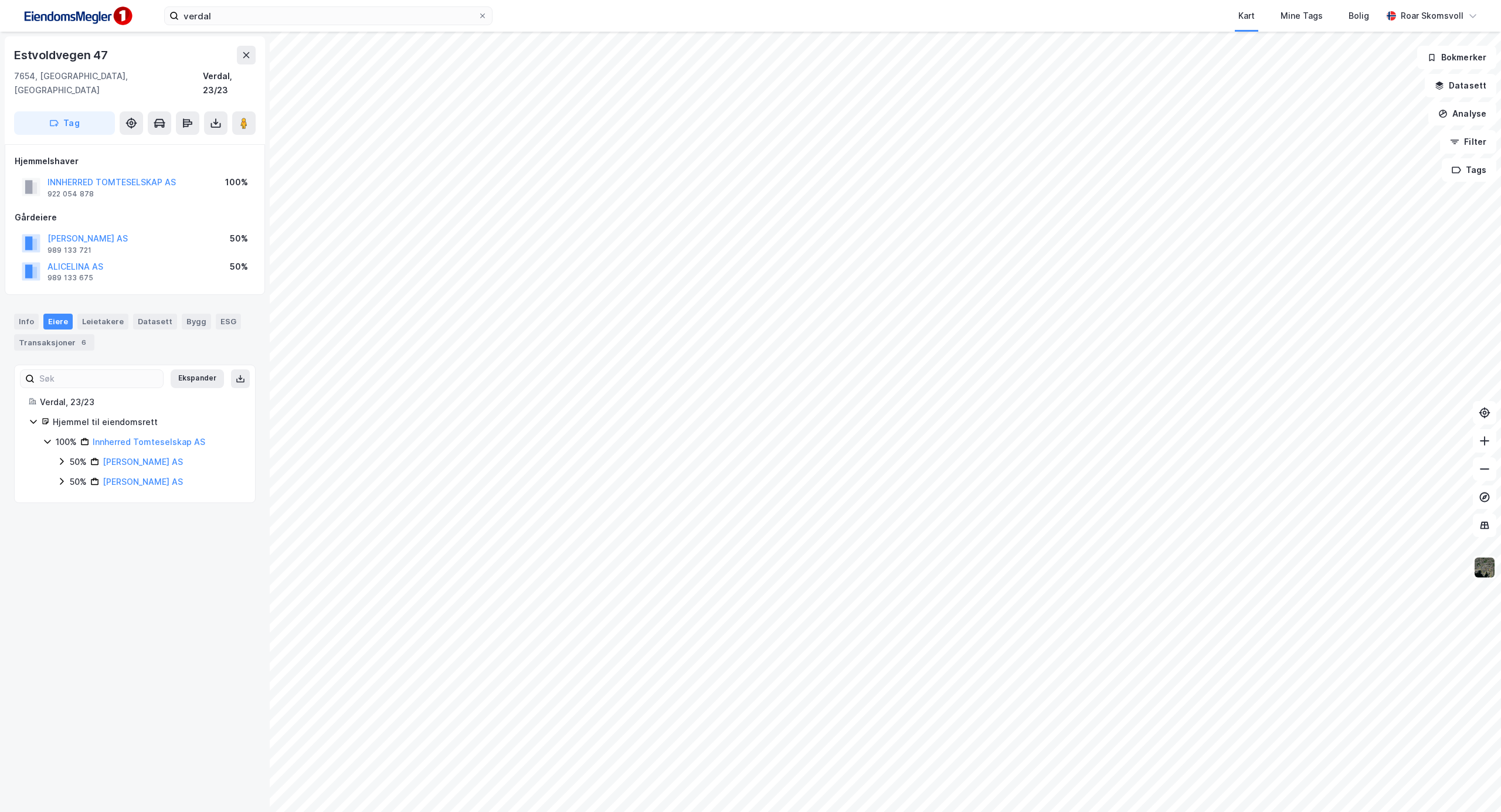
click at [61, 457] on icon at bounding box center [61, 461] width 9 height 9
click at [61, 496] on icon at bounding box center [61, 500] width 9 height 9
click at [75, 536] on icon at bounding box center [76, 541] width 9 height 9
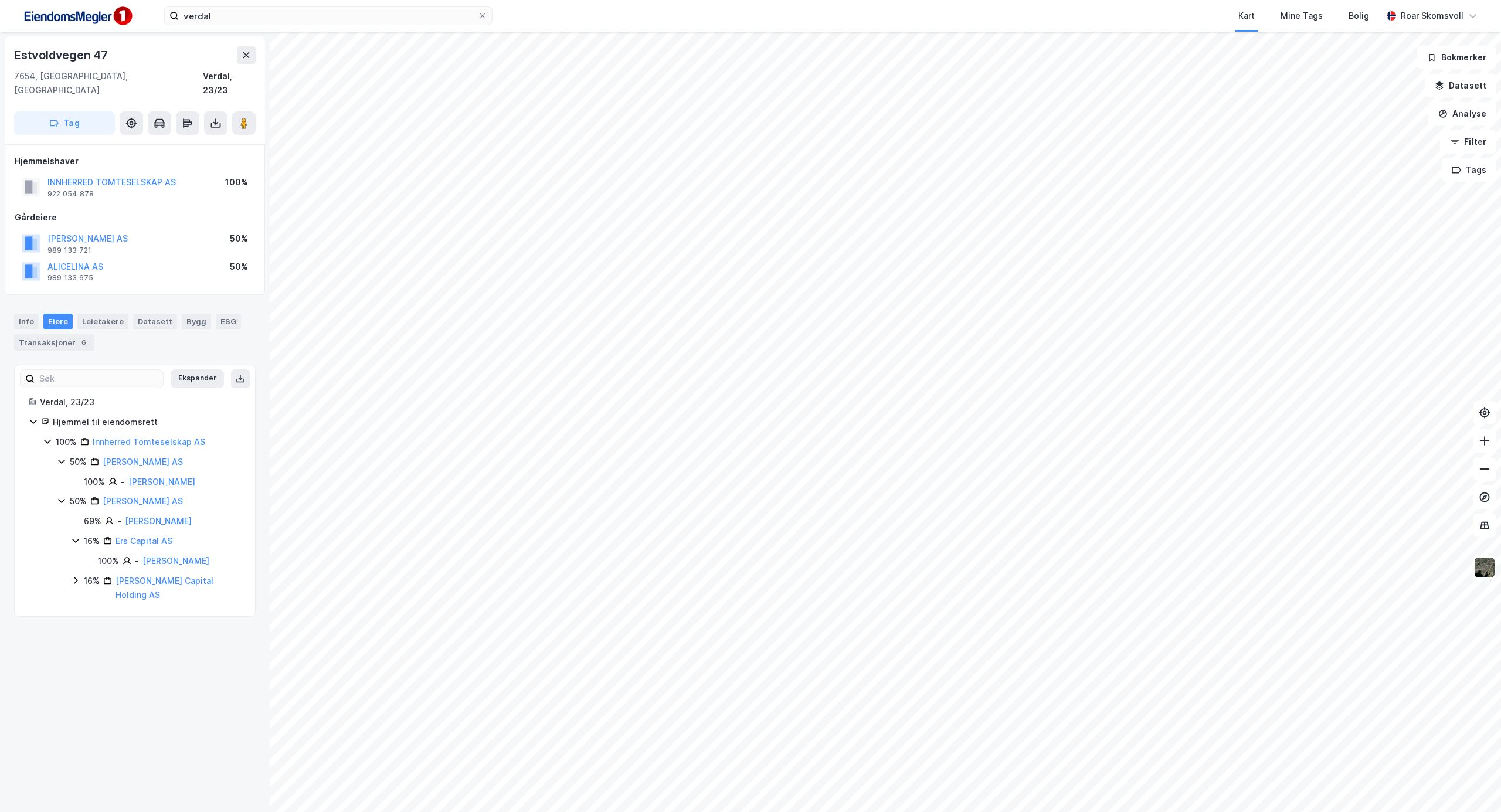
click at [75, 536] on icon at bounding box center [76, 541] width 9 height 9
click at [76, 556] on icon at bounding box center [76, 560] width 9 height 9
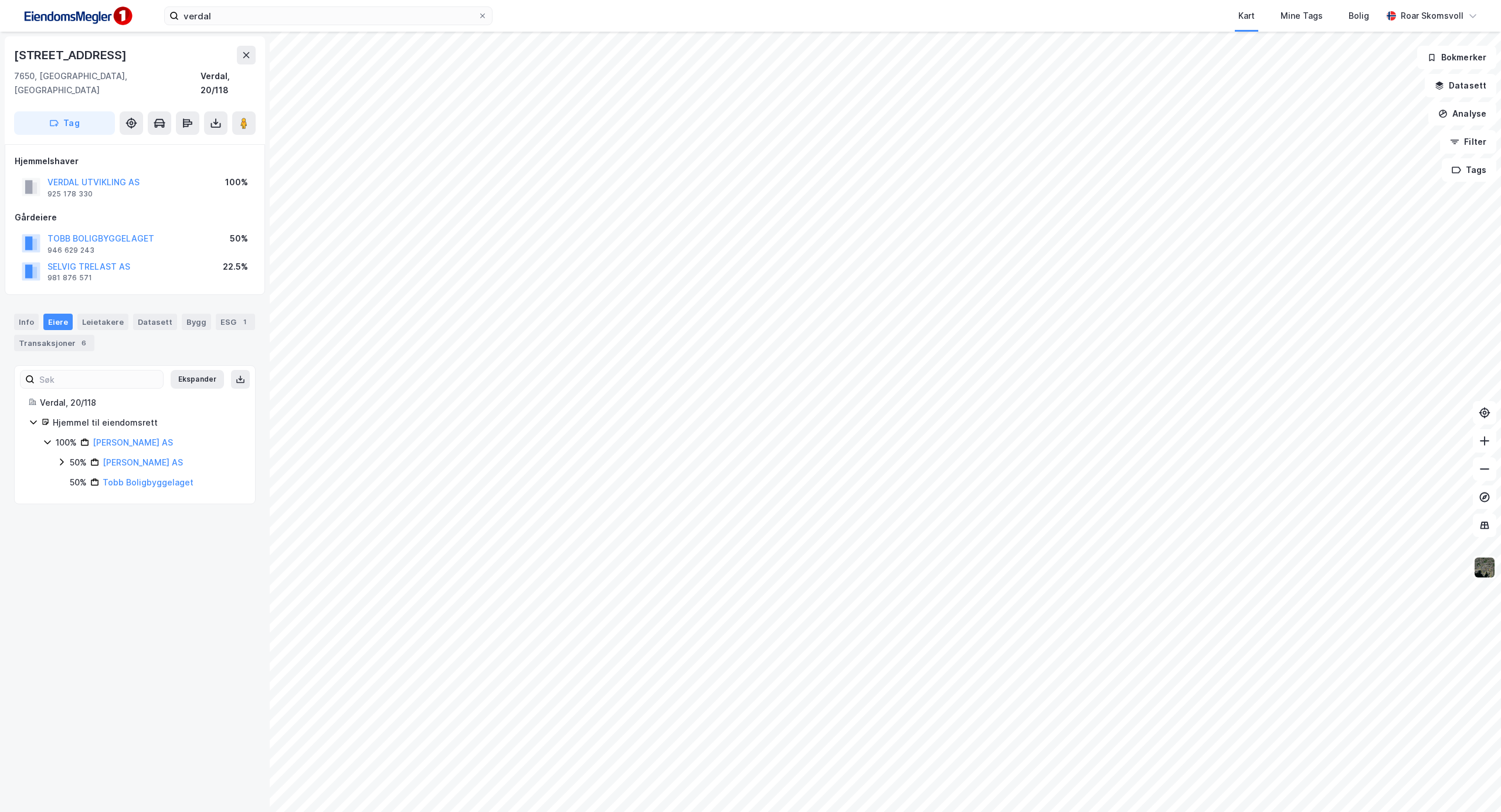
click at [62, 459] on icon at bounding box center [61, 462] width 3 height 7
click at [73, 477] on icon at bounding box center [76, 482] width 9 height 9
click at [90, 497] on icon at bounding box center [89, 502] width 9 height 9
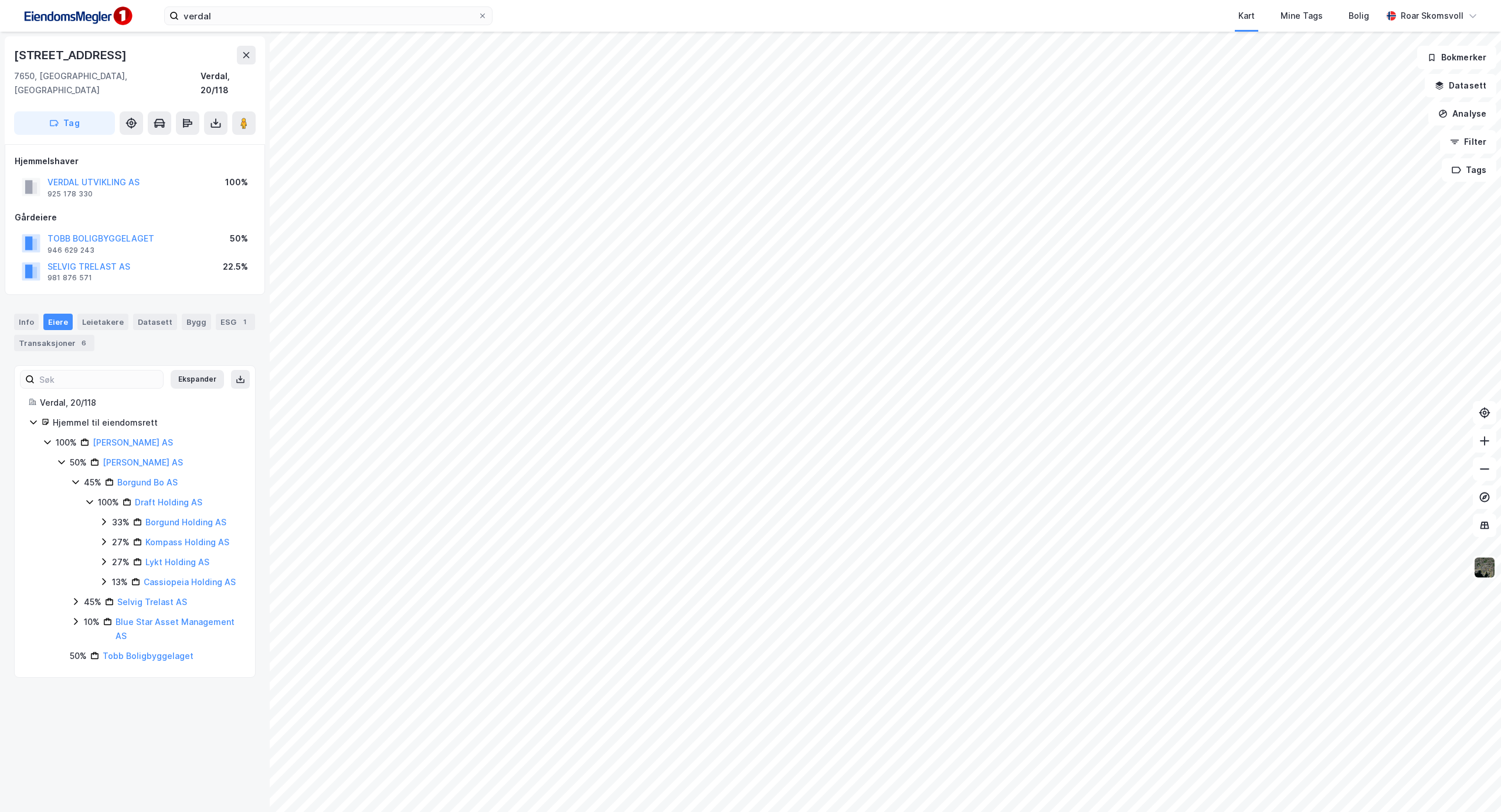
click at [104, 517] on icon at bounding box center [104, 522] width 9 height 9
click at [75, 626] on icon at bounding box center [76, 622] width 9 height 9
click at [76, 666] on icon at bounding box center [76, 661] width 9 height 9
click at [76, 477] on icon at bounding box center [76, 482] width 9 height 9
click at [74, 500] on icon at bounding box center [76, 502] width 7 height 4
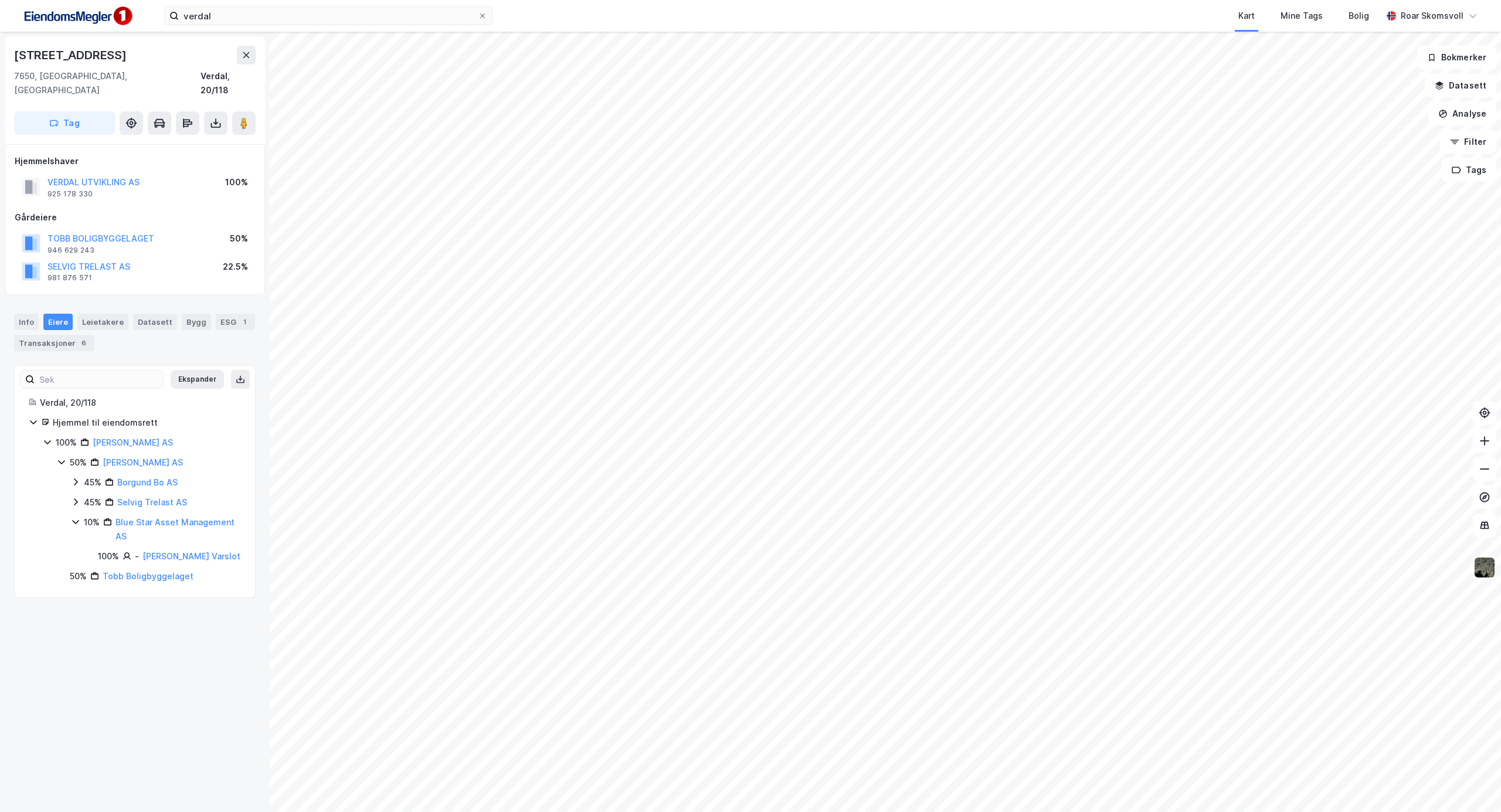
click at [60, 457] on icon at bounding box center [61, 462] width 9 height 9
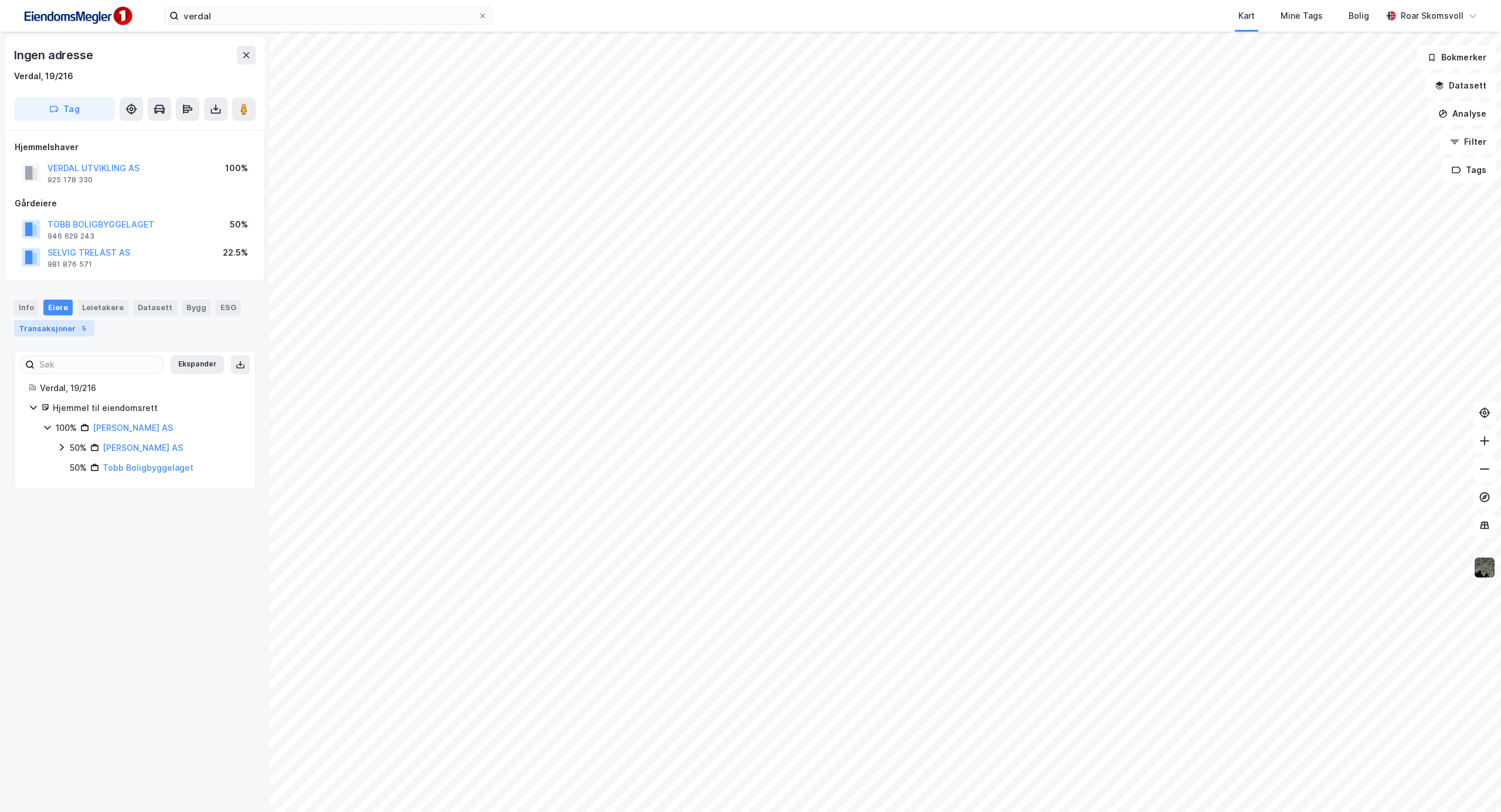
click at [41, 327] on div "Transaksjoner 5" at bounding box center [54, 328] width 80 height 16
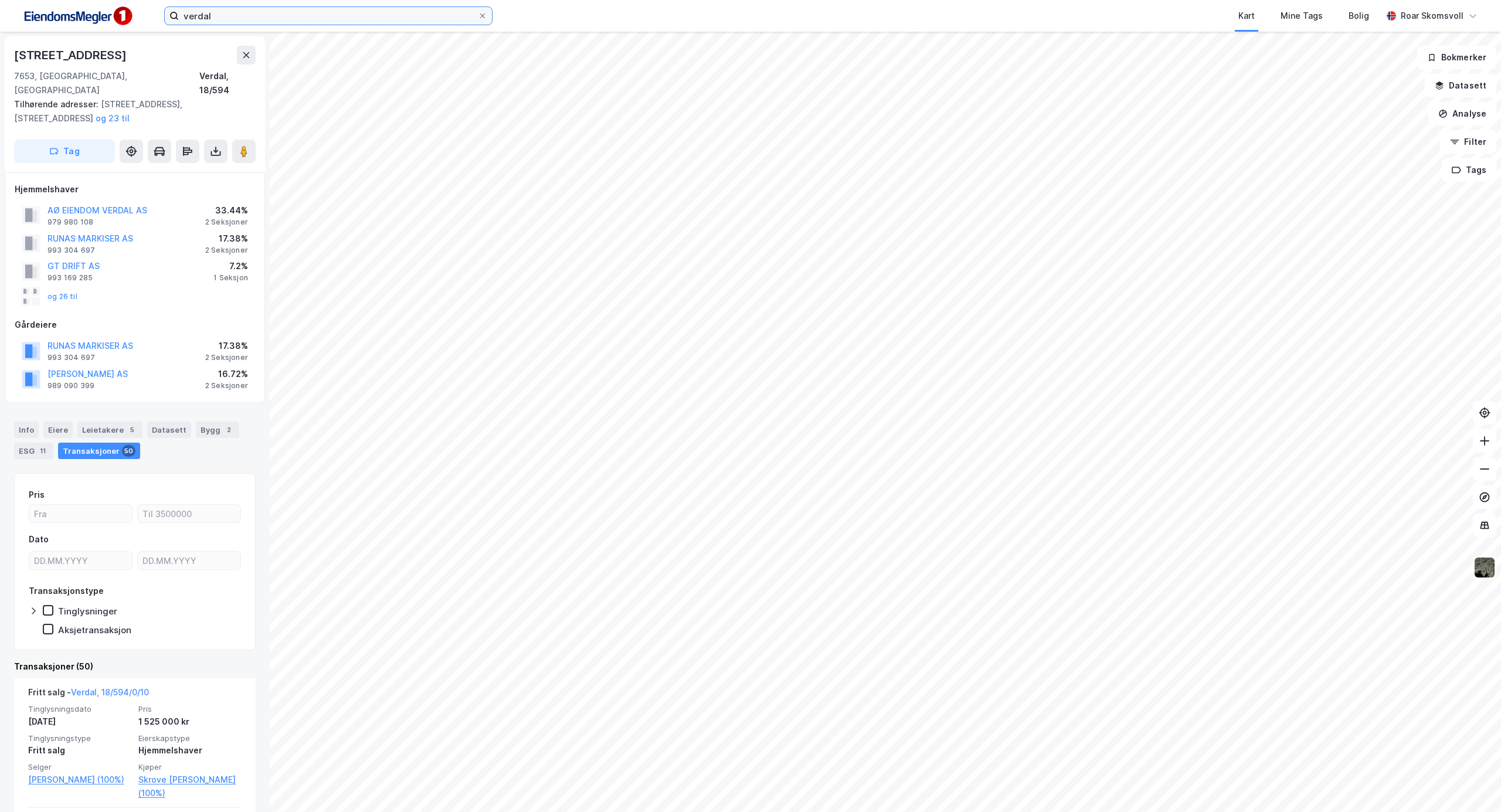
drag, startPoint x: 231, startPoint y: 17, endPoint x: 93, endPoint y: -11, distance: 140.8
click at [93, 0] on html "verdal Kart Mine Tags Bolig [PERSON_NAME] [STREET_ADDRESS], Trøndelag Verdal, 1…" at bounding box center [750, 406] width 1501 height 812
